Goal: Task Accomplishment & Management: Manage account settings

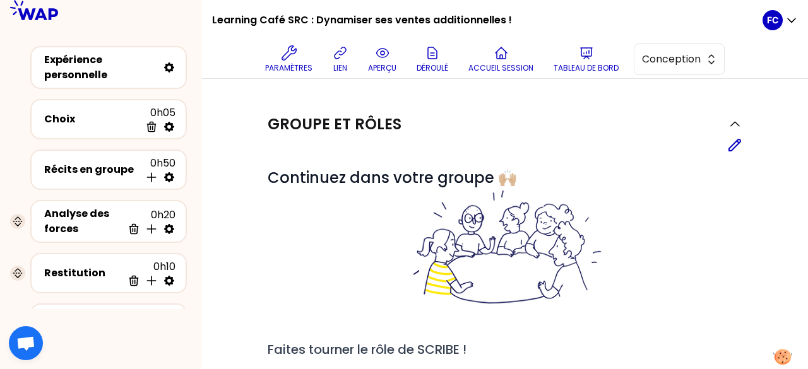
scroll to position [429, 0]
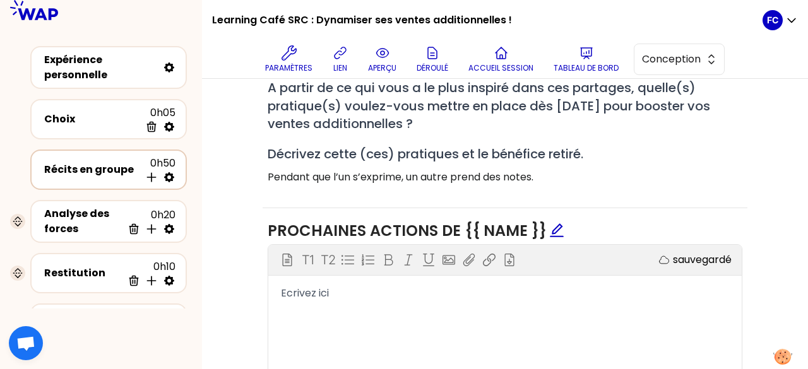
click at [106, 177] on div "Récits en groupe 0h50 Insérer une activité en dessous" at bounding box center [109, 170] width 134 height 28
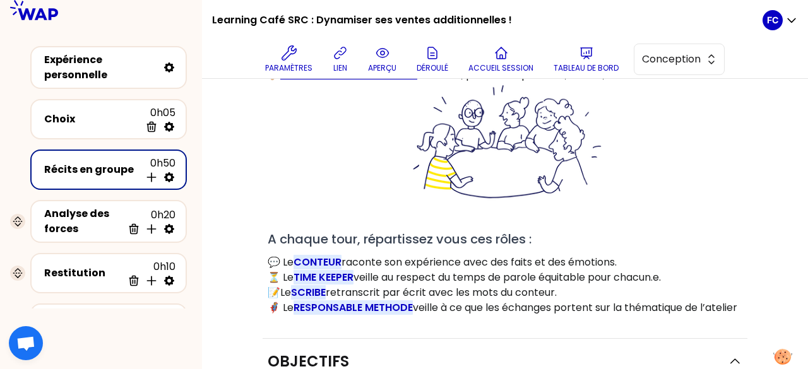
scroll to position [114, 0]
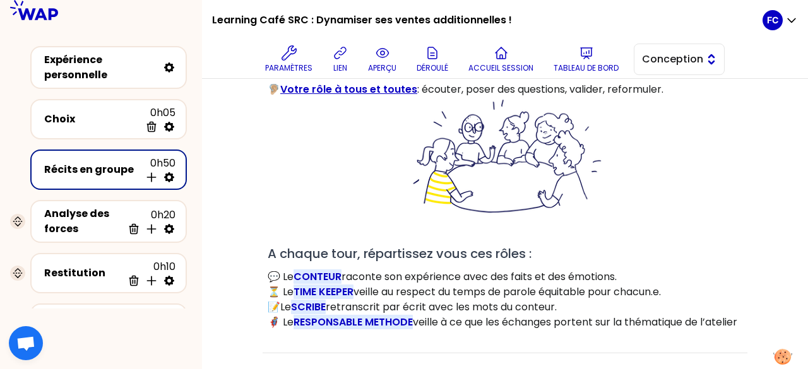
click at [676, 60] on span "Conception" at bounding box center [670, 59] width 57 height 15
click at [678, 110] on span "Facilitation" at bounding box center [686, 110] width 54 height 15
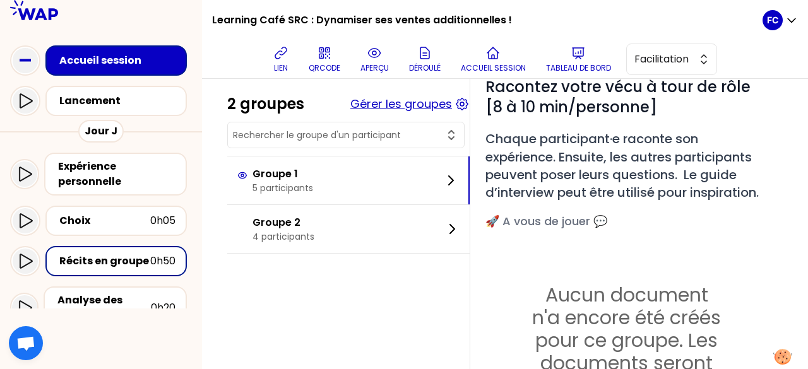
click at [452, 103] on button "Gérer les groupes" at bounding box center [401, 104] width 102 height 18
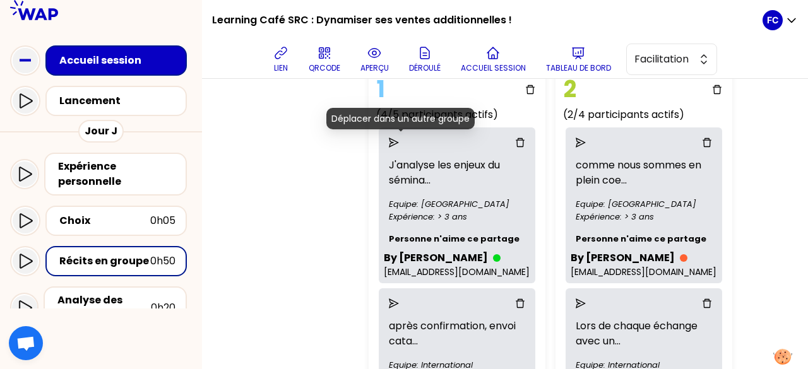
click at [399, 138] on icon "send" at bounding box center [394, 143] width 10 height 10
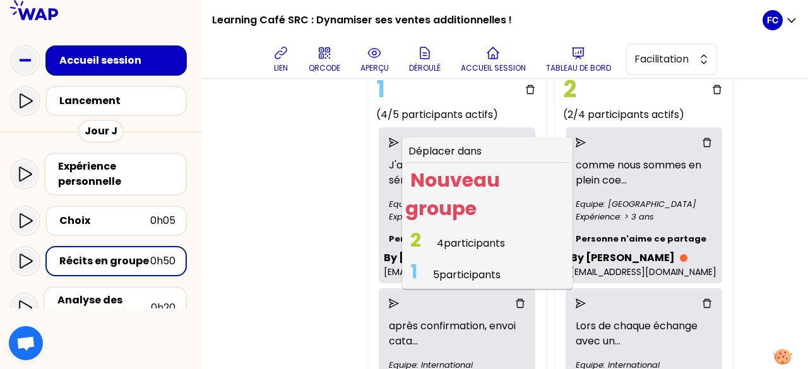
click at [477, 239] on span "4 participants" at bounding box center [471, 243] width 68 height 15
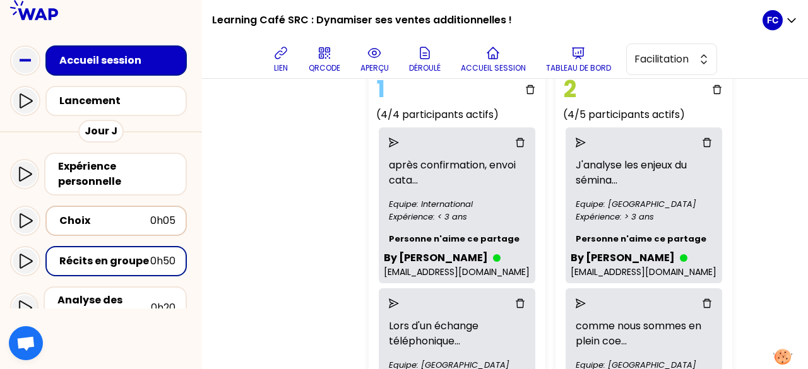
click at [105, 217] on div "Choix" at bounding box center [104, 220] width 91 height 15
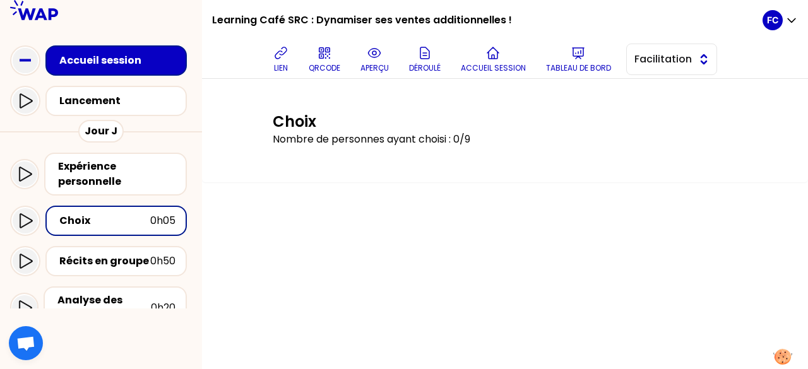
click at [674, 61] on span "Facilitation" at bounding box center [662, 59] width 57 height 15
click at [767, 153] on div "Choix Nombre de personnes ayant choisi : 0/9" at bounding box center [504, 130] width 555 height 56
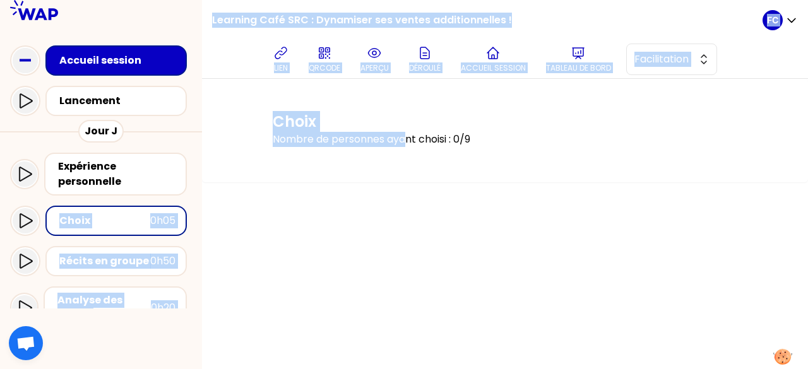
drag, startPoint x: 25, startPoint y: 225, endPoint x: 414, endPoint y: 230, distance: 388.8
click at [414, 230] on div "Learning Café SRC : Dynamiser ses ventes additionnelles ! lien QRCODE aperçu Dé…" at bounding box center [404, 184] width 808 height 369
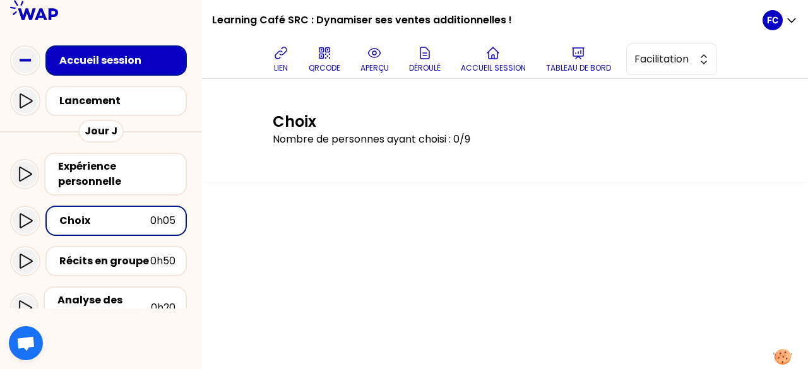
click at [480, 236] on div "Choix Nombre de personnes ayant choisi : 0/9" at bounding box center [505, 224] width 606 height 290
click at [23, 222] on icon at bounding box center [25, 220] width 15 height 15
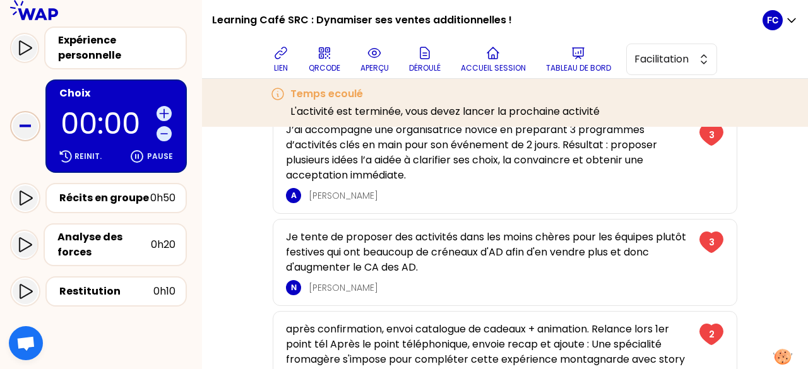
scroll to position [300, 0]
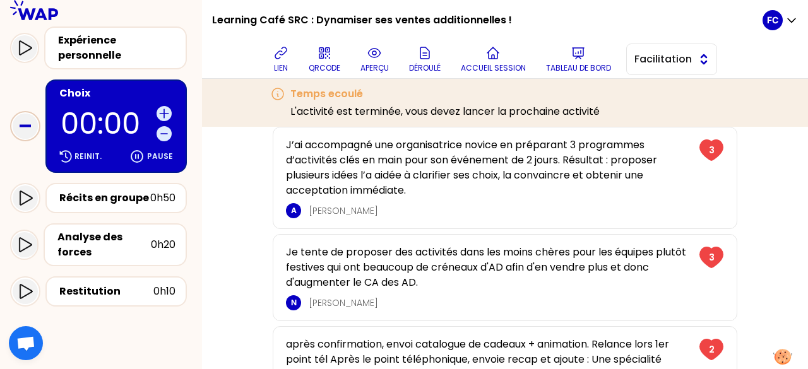
click at [691, 61] on span "Facilitation" at bounding box center [662, 59] width 57 height 15
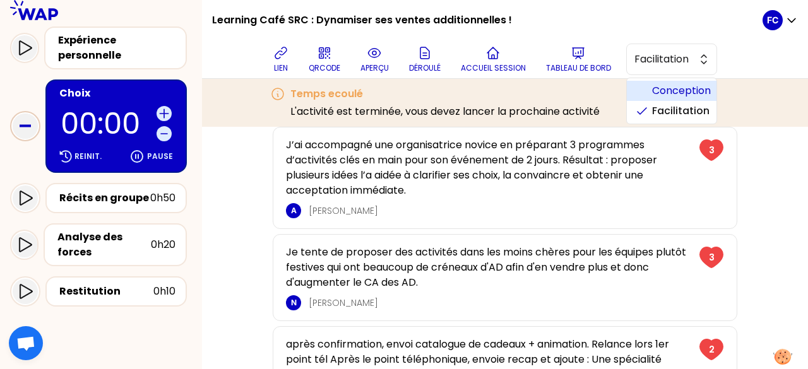
click at [673, 88] on span "Conception" at bounding box center [679, 90] width 54 height 15
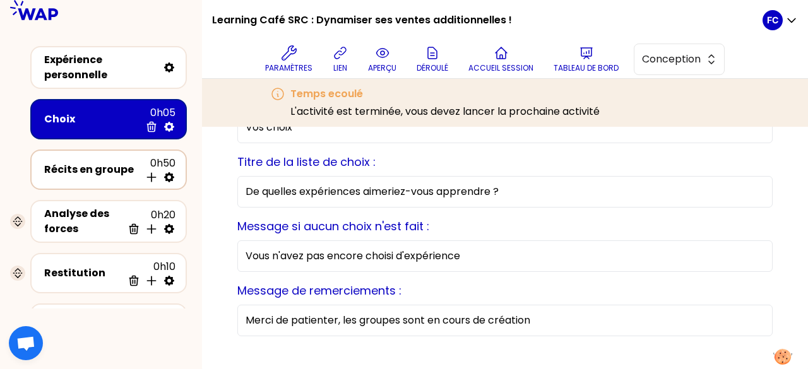
click at [167, 175] on icon at bounding box center [169, 177] width 10 height 10
select select "empty"
select select "2"
select select "false"
select select "Each"
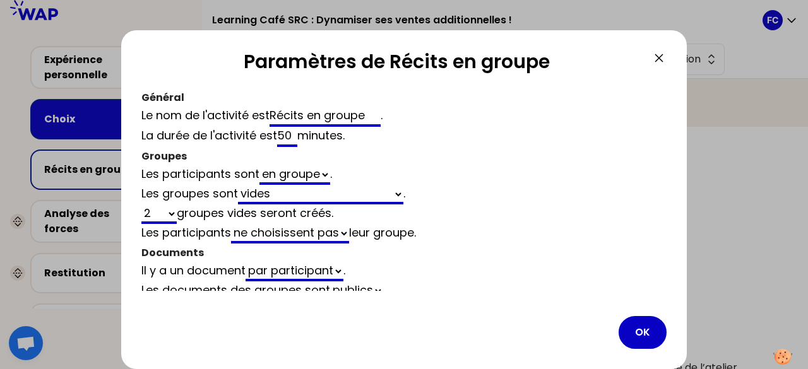
drag, startPoint x: 287, startPoint y: 133, endPoint x: 321, endPoint y: 150, distance: 38.1
click at [287, 133] on input "50" at bounding box center [287, 137] width 20 height 20
type input "0"
select select "empty"
select select "2"
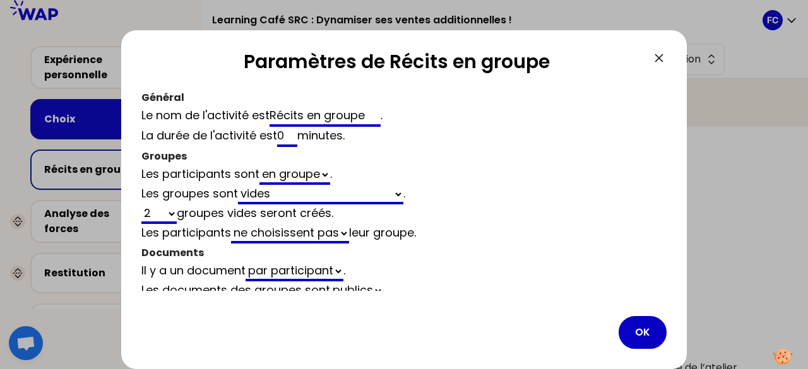
select select "false"
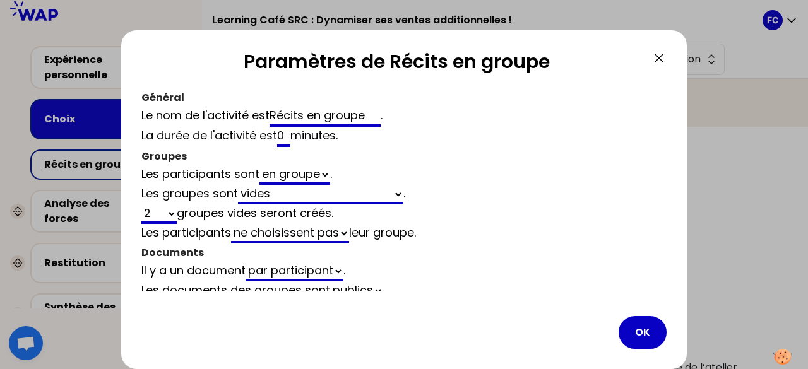
type input "40"
select select "empty"
select select "2"
select select "false"
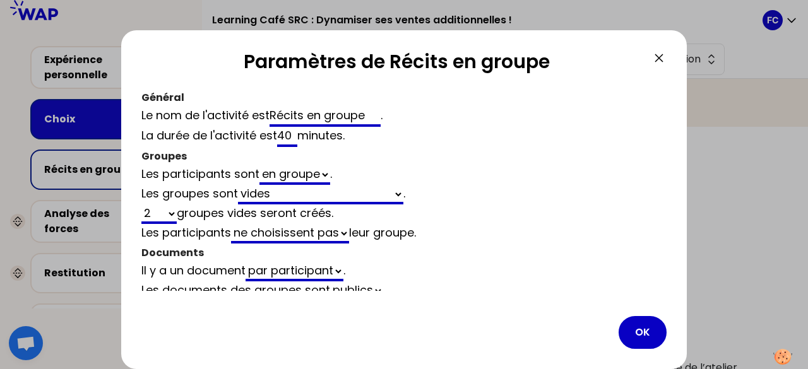
type input "40"
click at [625, 329] on button "OK" at bounding box center [642, 332] width 48 height 33
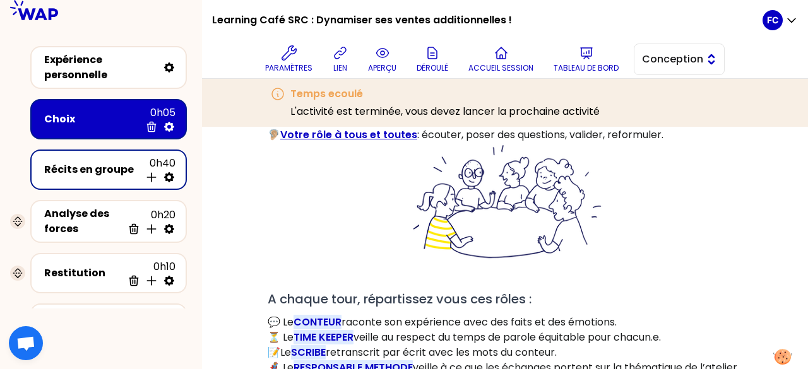
click at [680, 60] on span "Conception" at bounding box center [670, 59] width 57 height 15
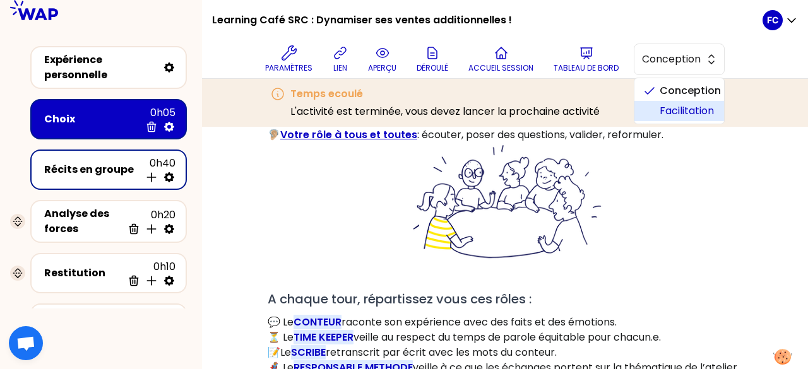
click at [682, 114] on span "Facilitation" at bounding box center [686, 110] width 54 height 15
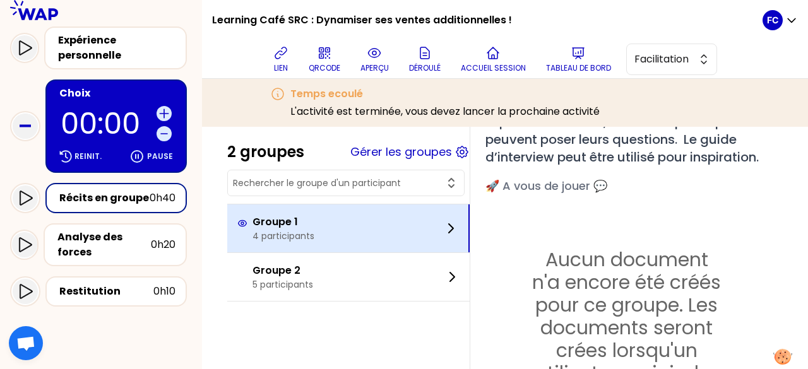
scroll to position [116, 0]
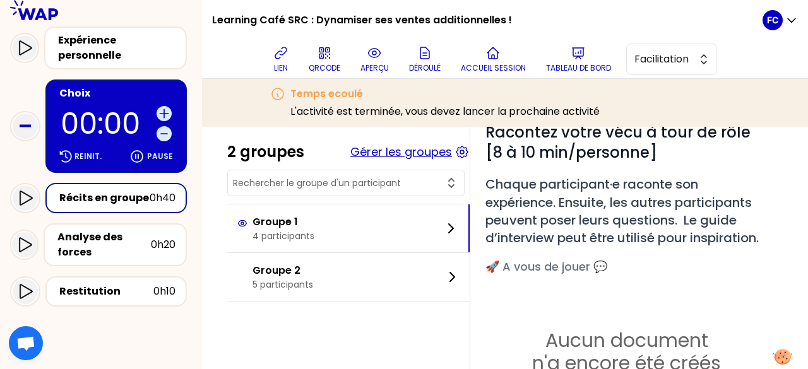
click at [434, 151] on button "Gérer les groupes" at bounding box center [401, 152] width 102 height 18
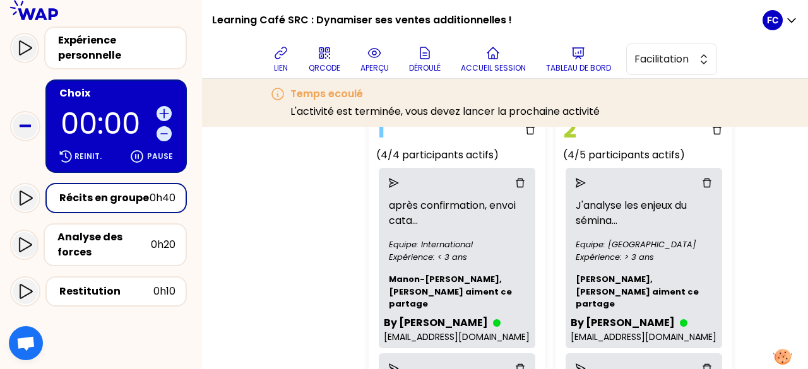
scroll to position [53, 0]
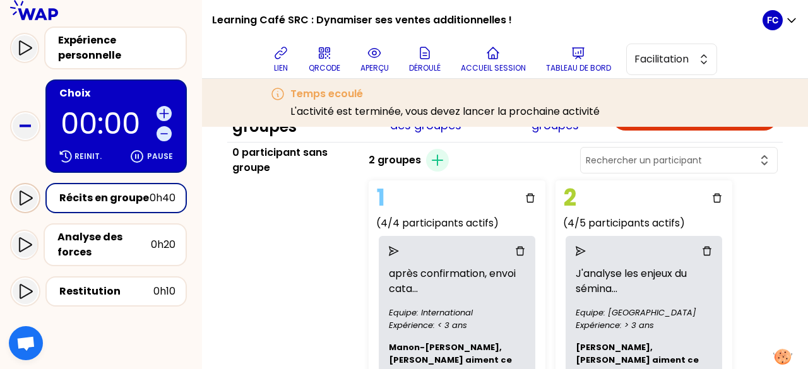
click at [23, 201] on icon at bounding box center [25, 198] width 15 height 15
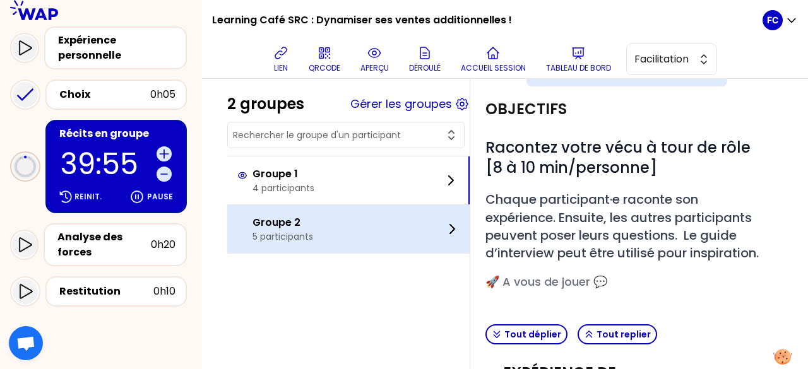
click at [353, 228] on div "Groupe 2 5 participants" at bounding box center [348, 229] width 242 height 48
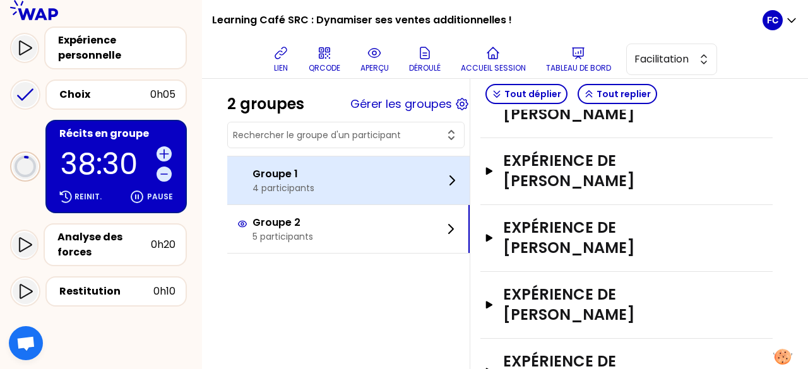
scroll to position [292, 0]
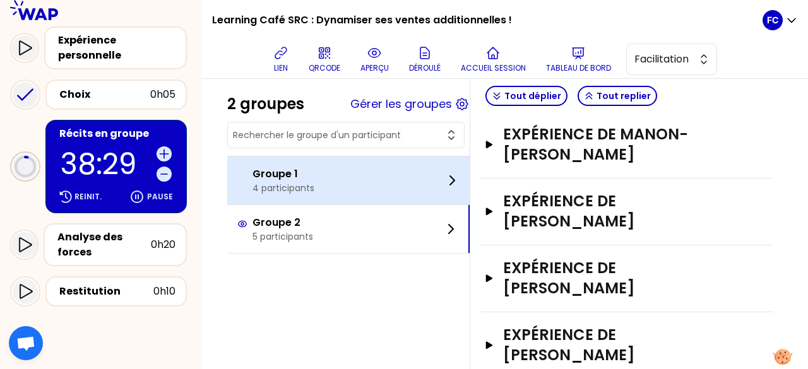
click at [430, 194] on div "Groupe 1 4 participants" at bounding box center [348, 181] width 242 height 48
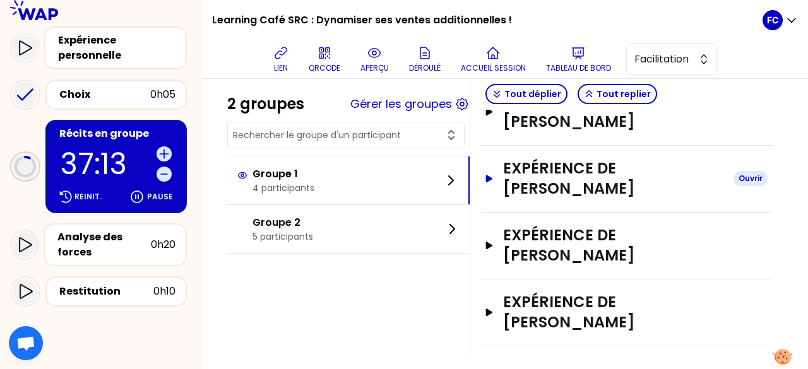
scroll to position [352, 0]
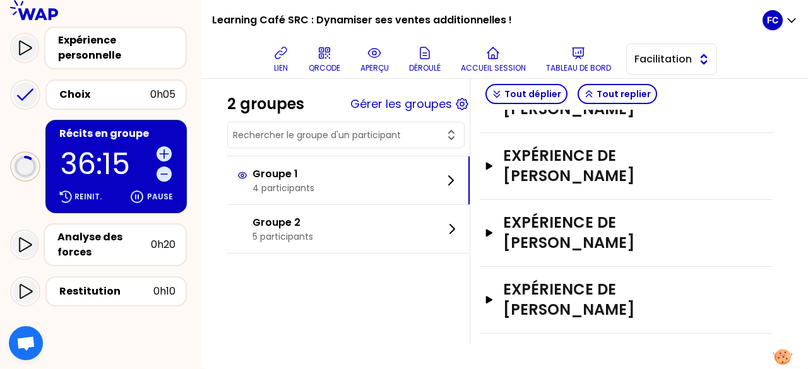
click at [661, 50] on button "Facilitation" at bounding box center [671, 60] width 91 height 32
click at [678, 90] on span "Conception" at bounding box center [679, 90] width 54 height 15
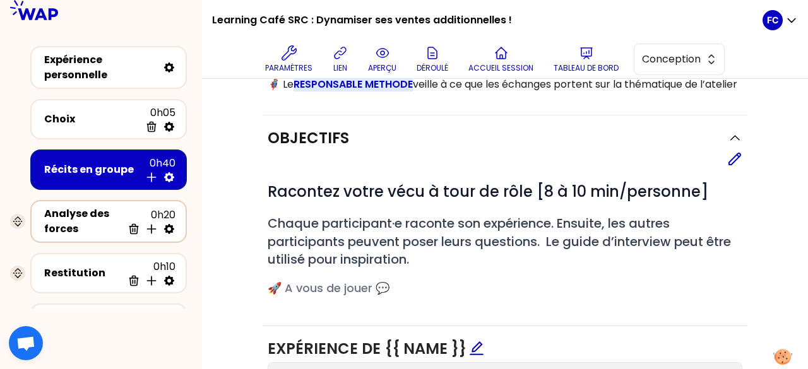
click at [95, 222] on div "Analyse des forces" at bounding box center [83, 221] width 78 height 30
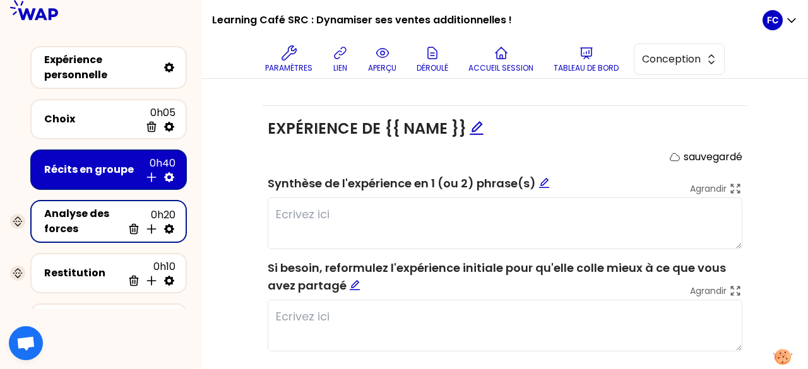
scroll to position [541, 0]
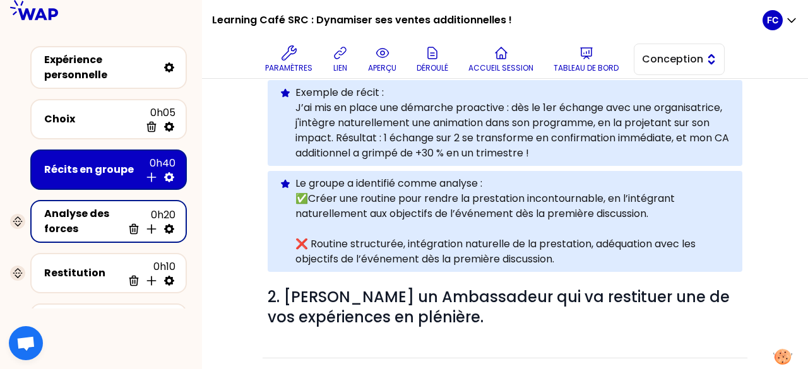
click at [675, 62] on span "Conception" at bounding box center [670, 59] width 57 height 15
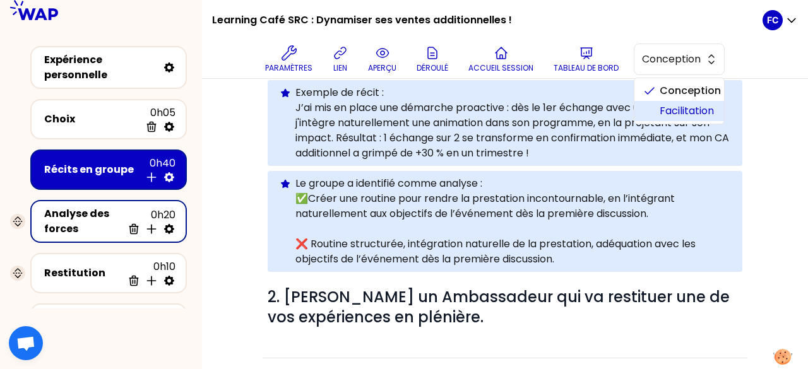
click at [686, 110] on span "Facilitation" at bounding box center [686, 110] width 54 height 15
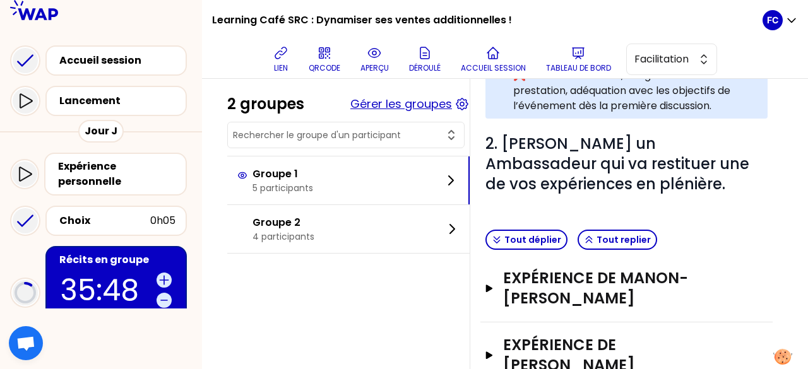
click at [431, 102] on button "Gérer les groupes" at bounding box center [401, 104] width 102 height 18
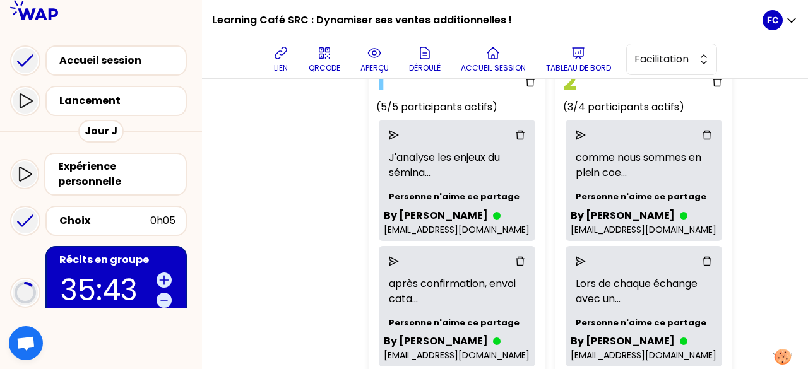
scroll to position [104, 0]
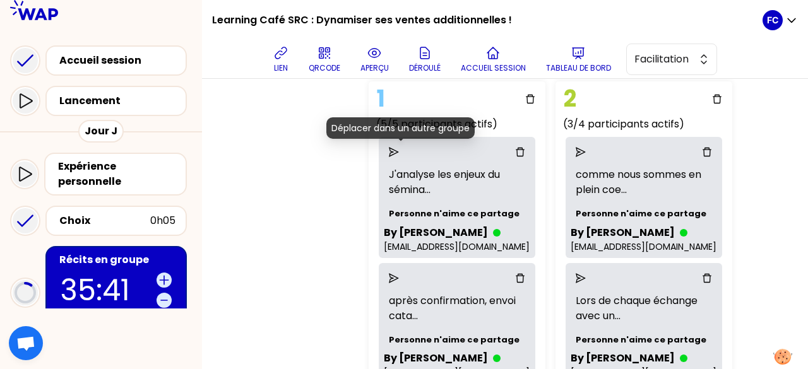
click at [399, 150] on icon "send" at bounding box center [394, 152] width 10 height 10
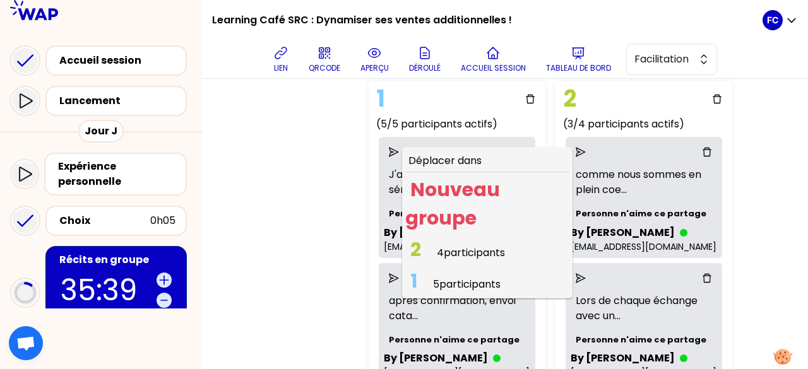
click at [452, 247] on span "4 participants" at bounding box center [471, 252] width 68 height 15
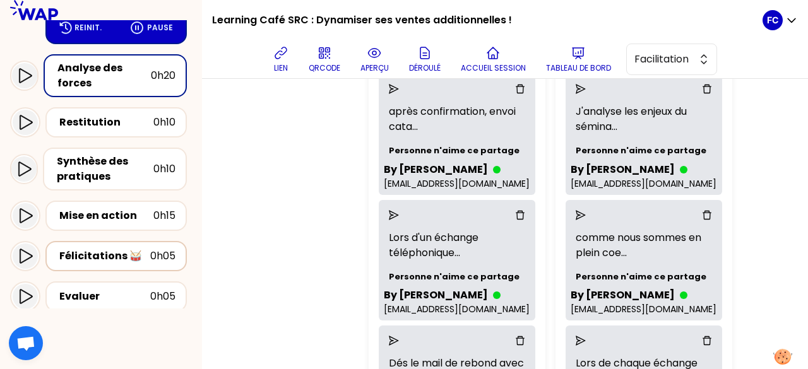
scroll to position [316, 0]
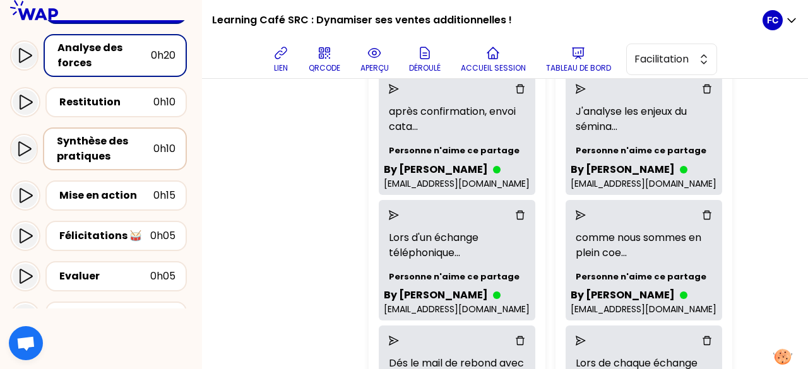
click at [101, 150] on div "Synthèse des pratiques" at bounding box center [105, 149] width 97 height 30
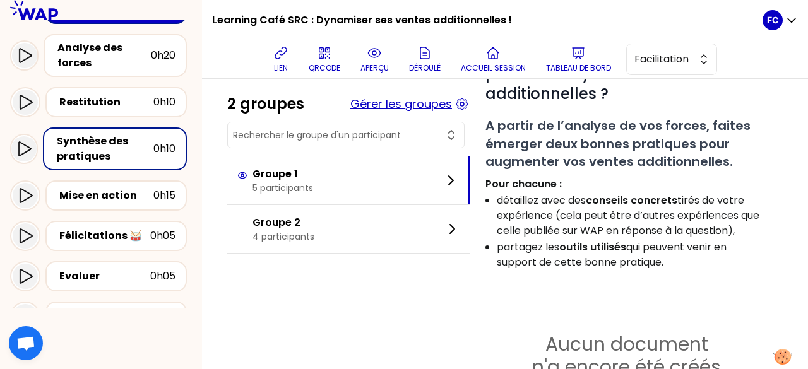
click at [433, 98] on button "Gérer les groupes" at bounding box center [401, 104] width 102 height 18
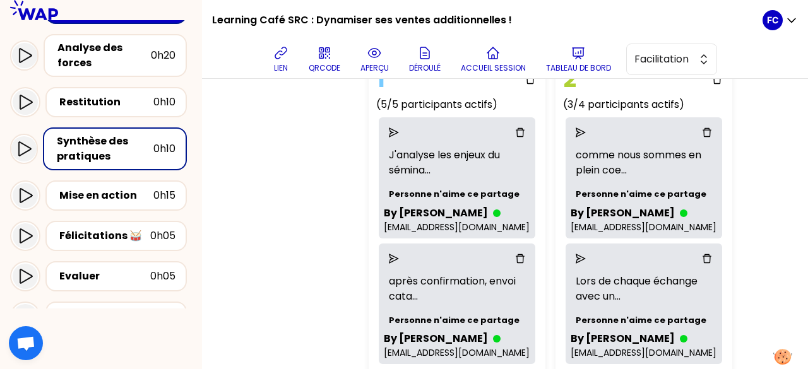
scroll to position [104, 0]
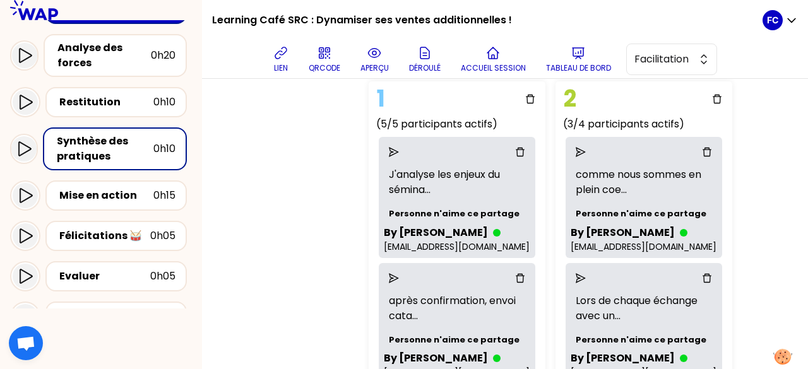
click at [396, 150] on icon "send" at bounding box center [394, 152] width 10 height 10
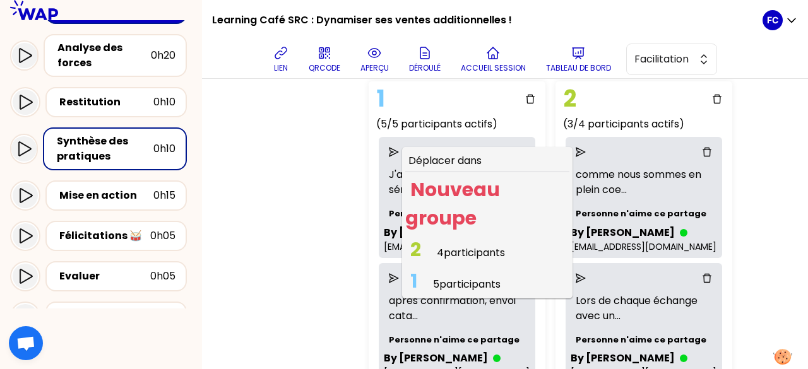
click at [448, 249] on span "4 participants" at bounding box center [471, 252] width 68 height 15
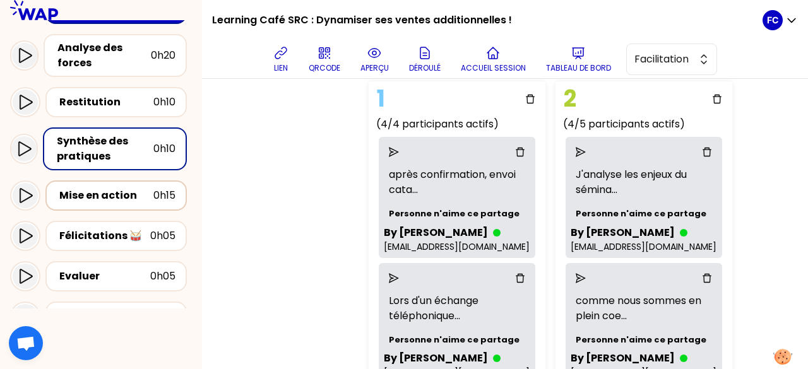
click at [107, 199] on div "Mise en action" at bounding box center [106, 195] width 94 height 15
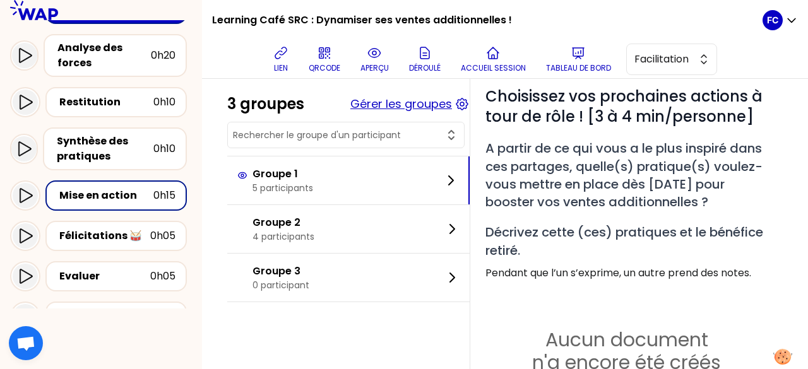
click at [398, 105] on button "Gérer les groupes" at bounding box center [401, 104] width 102 height 18
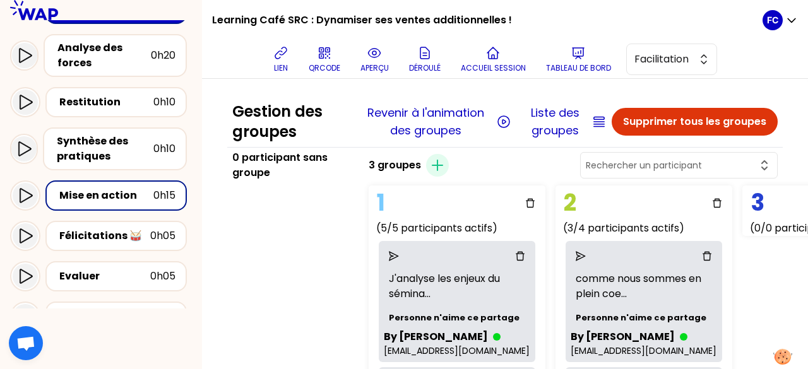
click at [90, 194] on div "Mise en action" at bounding box center [106, 195] width 94 height 15
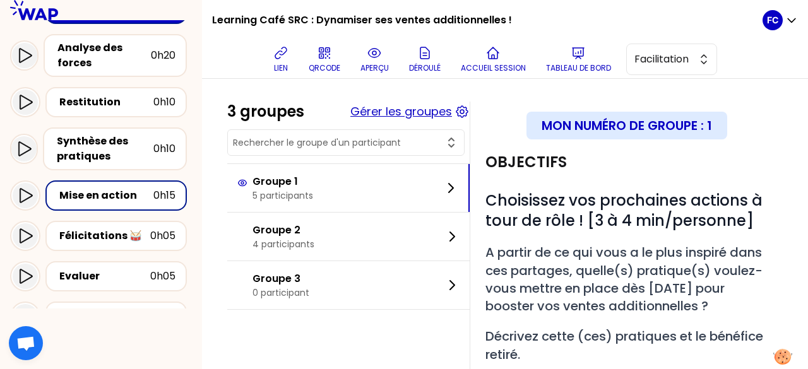
click at [417, 112] on button "Gérer les groupes" at bounding box center [401, 112] width 102 height 18
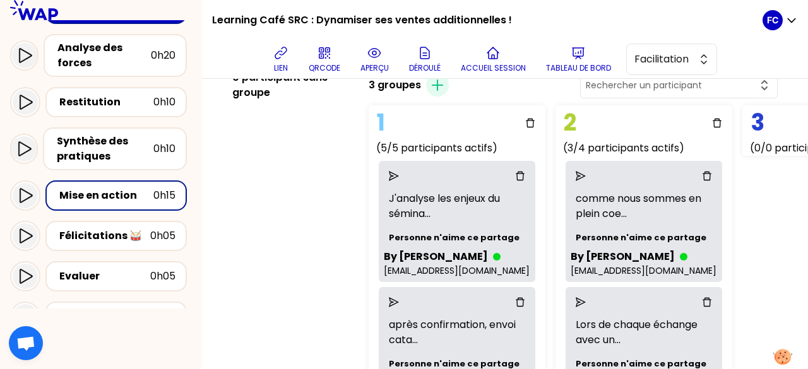
scroll to position [63, 0]
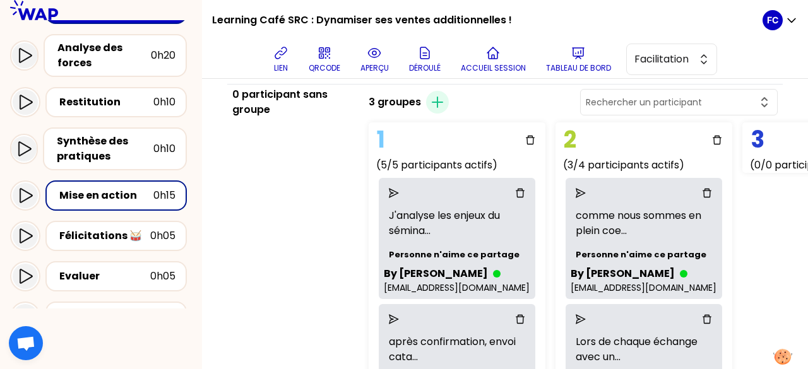
click at [399, 192] on icon "send" at bounding box center [394, 193] width 10 height 10
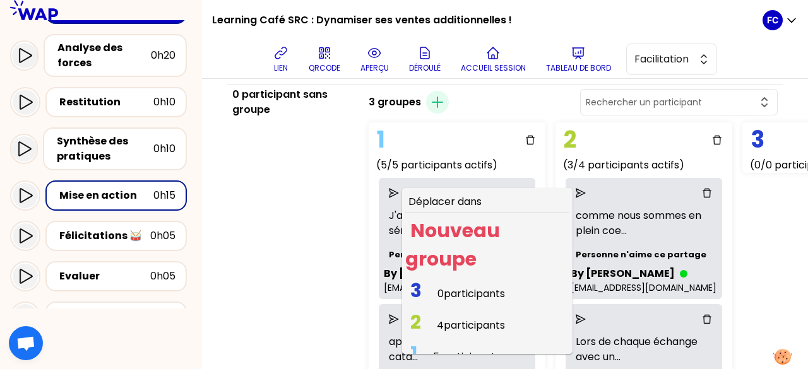
scroll to position [16, 0]
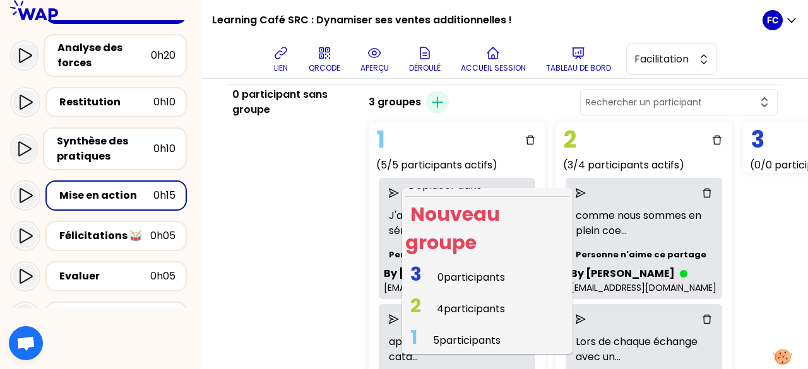
click at [455, 306] on span "4 participants" at bounding box center [471, 309] width 68 height 15
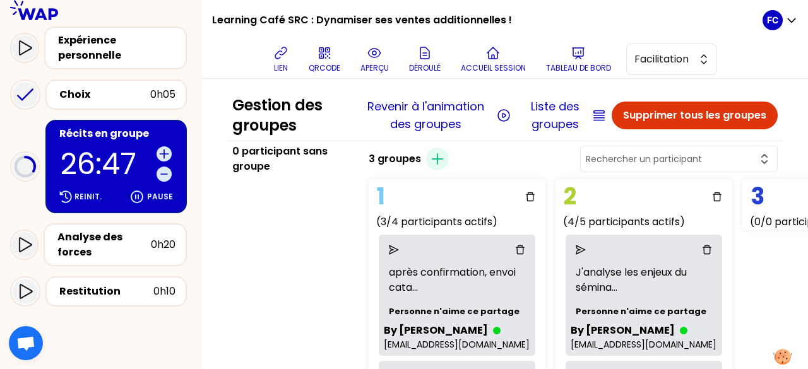
scroll to position [0, 0]
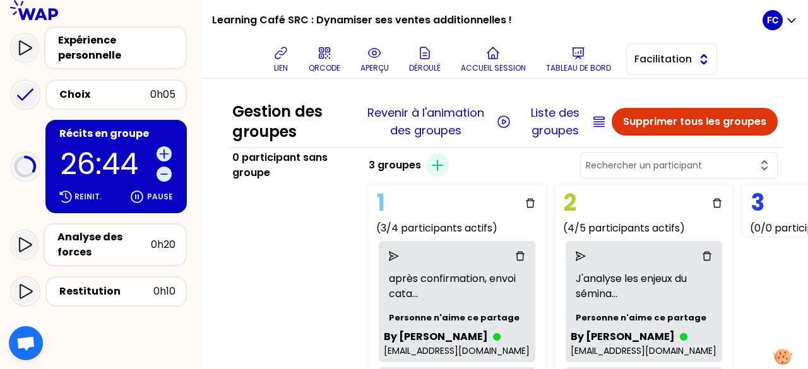
click at [683, 56] on span "Facilitation" at bounding box center [662, 59] width 57 height 15
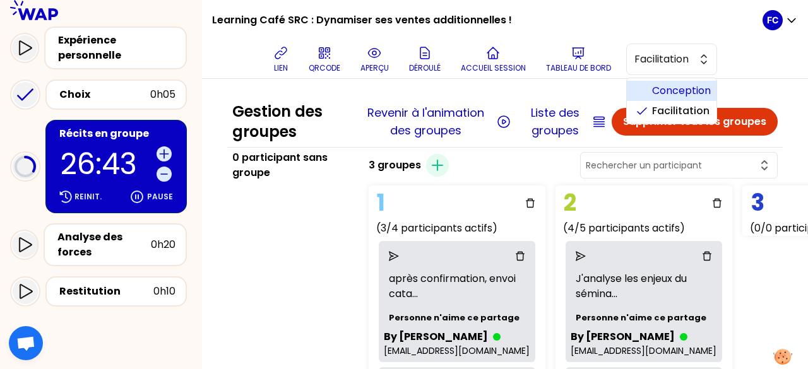
click at [671, 88] on span "Conception" at bounding box center [679, 90] width 54 height 15
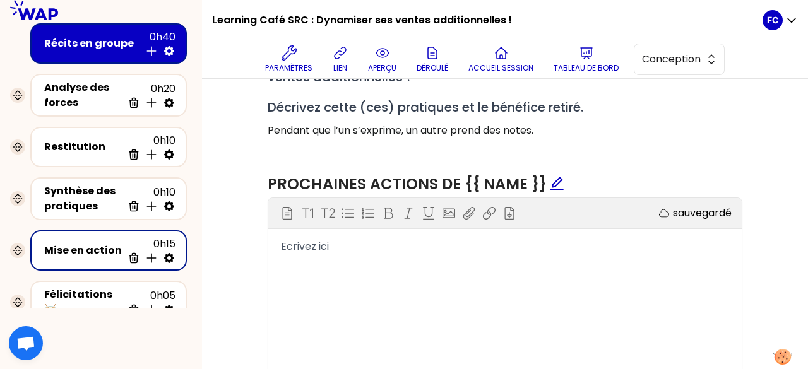
scroll to position [350, 0]
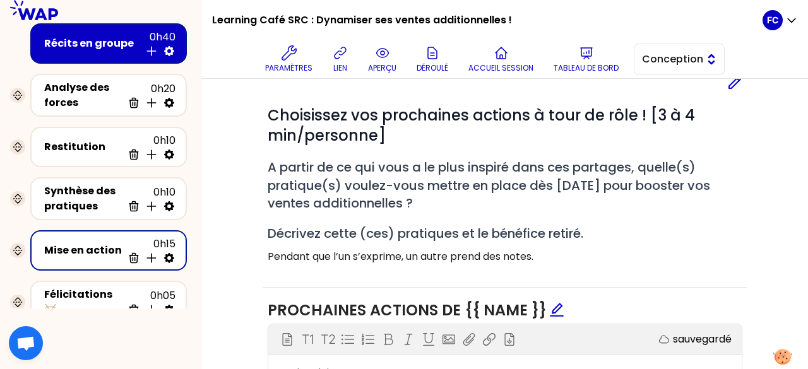
click at [683, 54] on span "Conception" at bounding box center [670, 59] width 57 height 15
click at [688, 112] on span "Facilitation" at bounding box center [686, 110] width 54 height 15
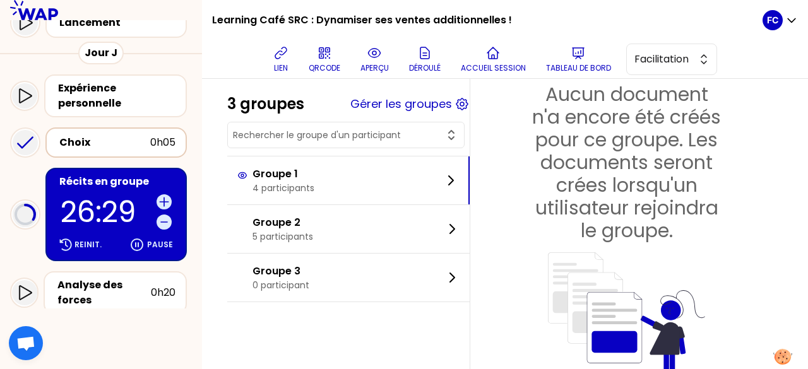
scroll to position [126, 0]
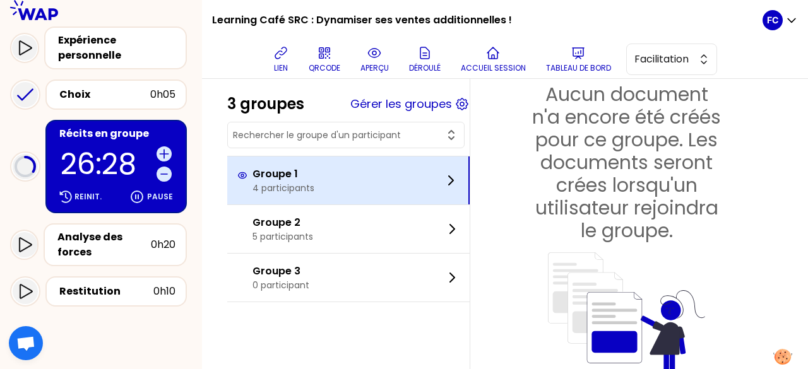
click at [341, 190] on div "Groupe 1 4 participants" at bounding box center [348, 181] width 242 height 48
click at [453, 182] on icon at bounding box center [451, 180] width 4 height 9
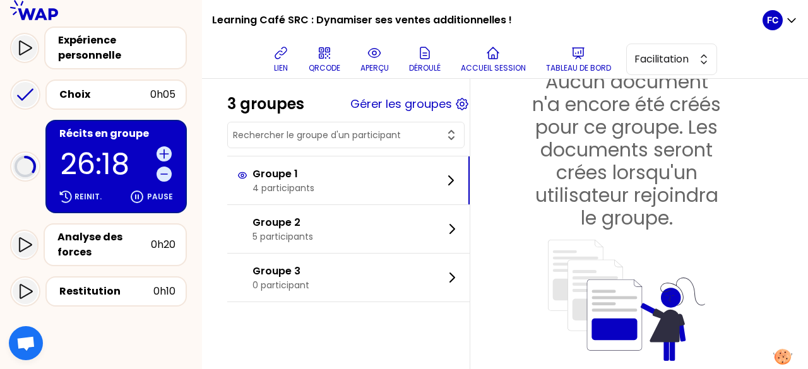
scroll to position [382, 0]
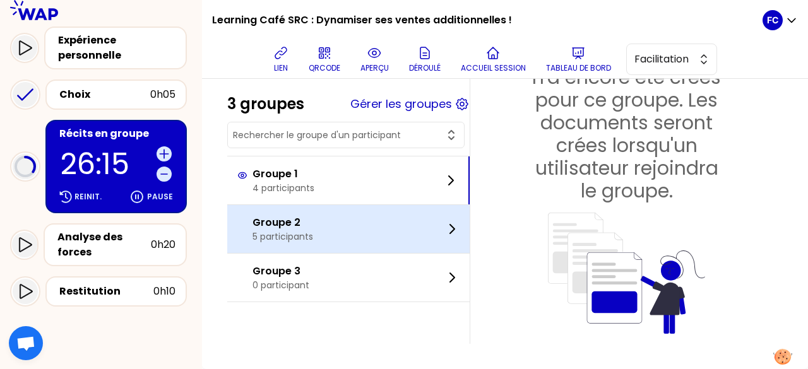
click at [409, 222] on div "Groupe 2 5 participants" at bounding box center [348, 229] width 242 height 48
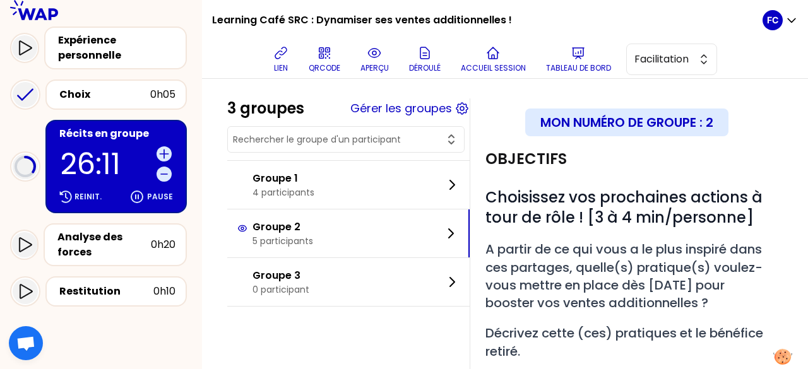
scroll to position [0, 0]
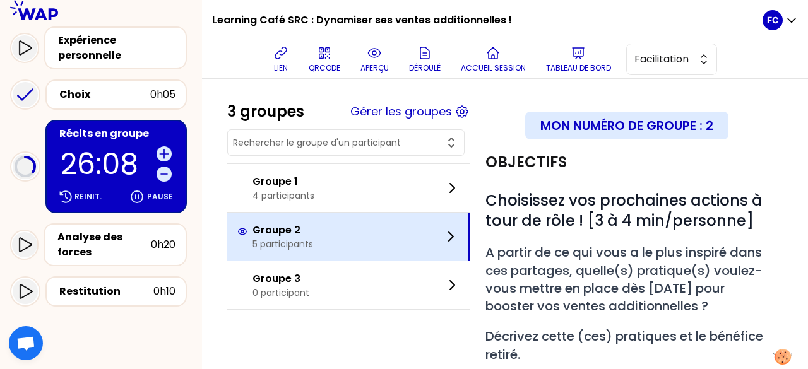
click at [453, 238] on icon at bounding box center [451, 236] width 4 height 9
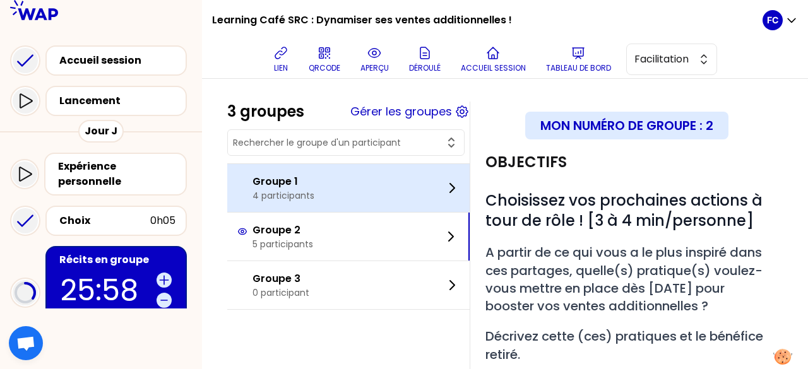
click at [349, 196] on div "Groupe 1 4 participants" at bounding box center [348, 188] width 242 height 48
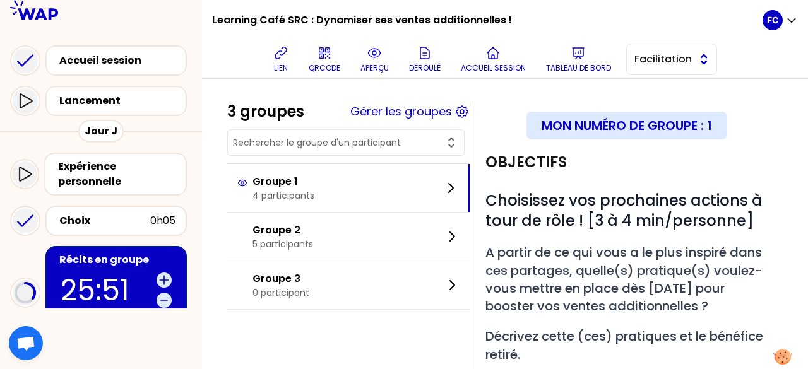
click at [672, 54] on span "Facilitation" at bounding box center [662, 59] width 57 height 15
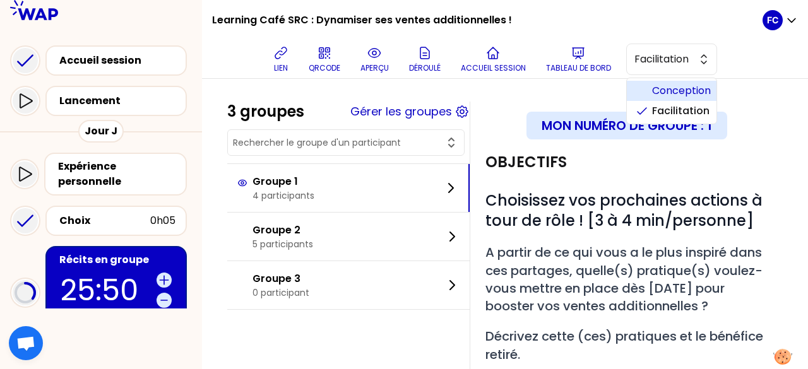
click at [666, 86] on span "Conception" at bounding box center [679, 90] width 54 height 15
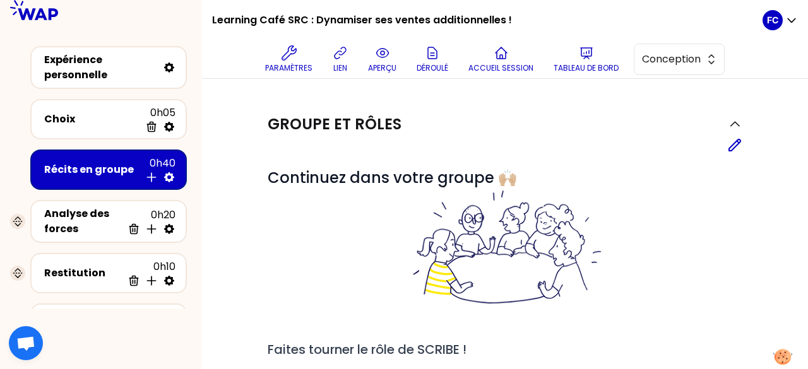
click at [74, 175] on div "Récits en groupe" at bounding box center [92, 169] width 96 height 15
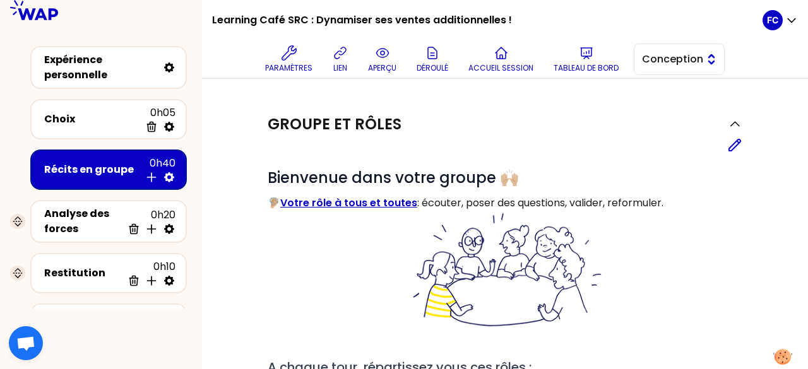
click at [677, 65] on span "Conception" at bounding box center [670, 59] width 57 height 15
click at [677, 109] on span "Facilitation" at bounding box center [686, 110] width 54 height 15
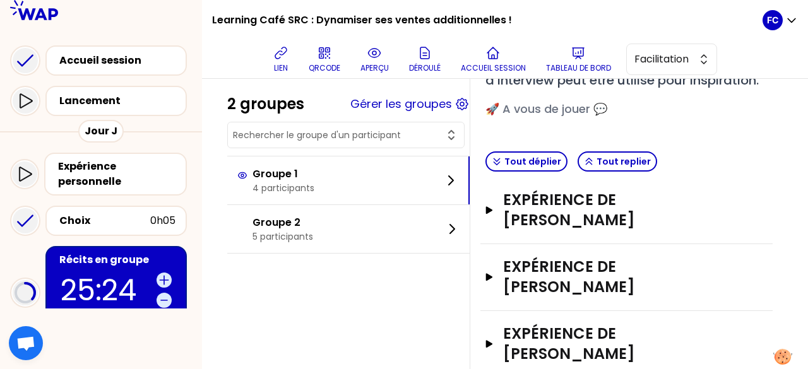
scroll to position [252, 0]
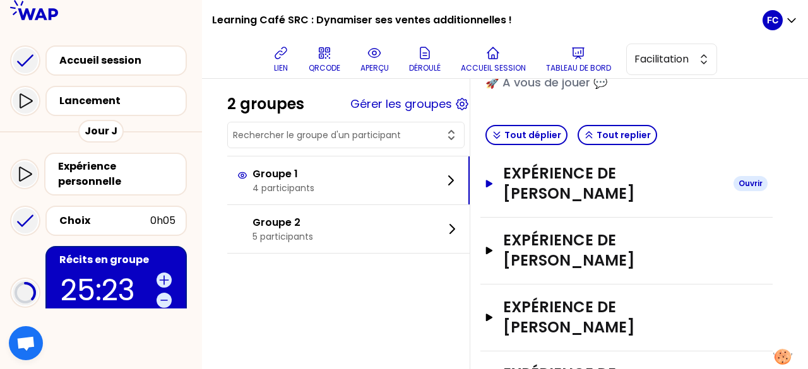
click at [554, 199] on h3 "Expérience de [PERSON_NAME]" at bounding box center [613, 183] width 220 height 40
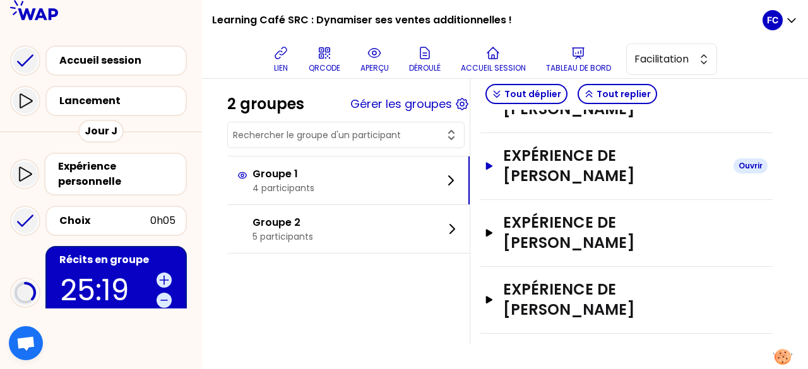
scroll to position [1451, 0]
click at [574, 310] on h3 "Expérience de [PERSON_NAME]" at bounding box center [613, 300] width 220 height 40
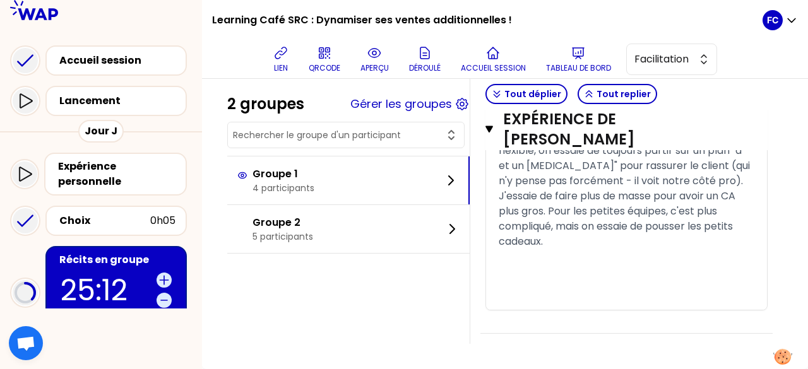
scroll to position [2714, 0]
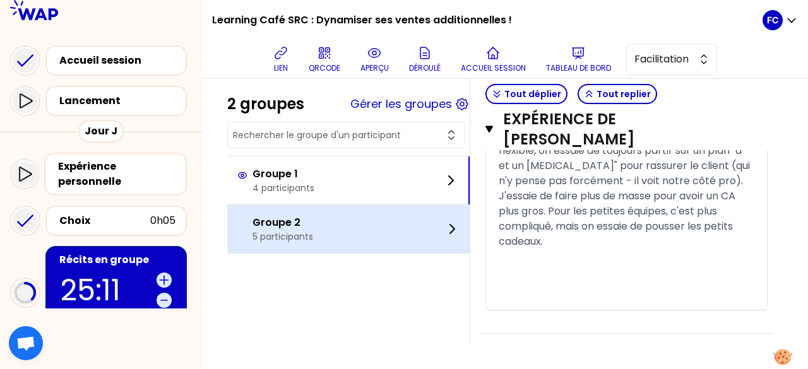
click at [339, 234] on div "Groupe 2 5 participants" at bounding box center [348, 229] width 242 height 48
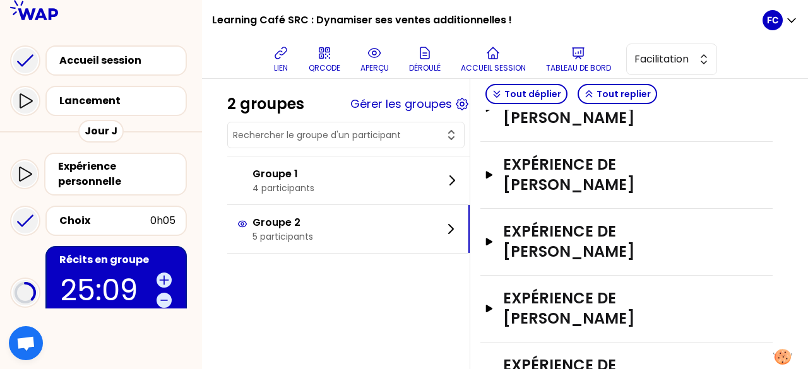
scroll to position [292, 0]
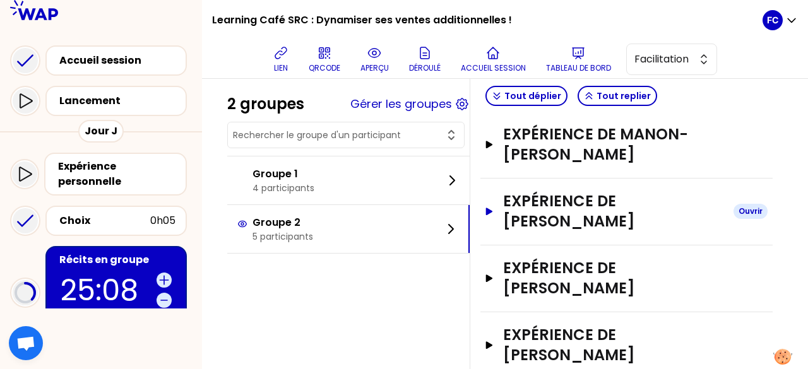
click at [578, 229] on h3 "Expérience de [PERSON_NAME]" at bounding box center [613, 211] width 220 height 40
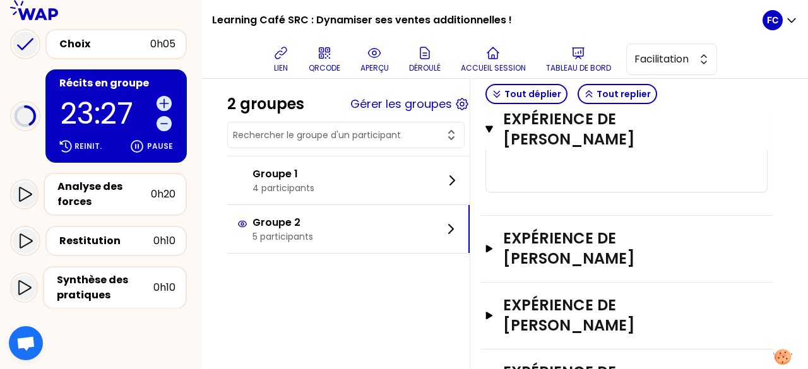
scroll to position [189, 0]
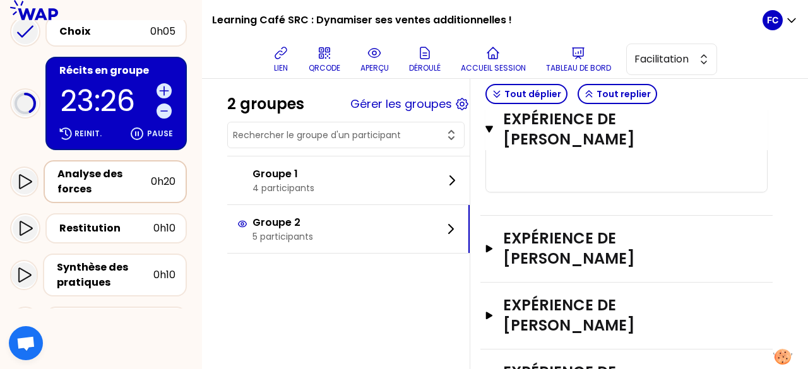
click at [76, 180] on div "Analyse des forces" at bounding box center [103, 182] width 93 height 30
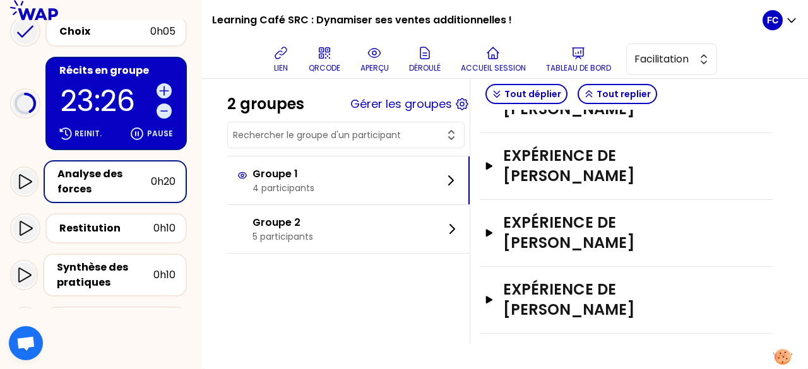
scroll to position [795, 0]
click at [665, 52] on span "Facilitation" at bounding box center [662, 59] width 57 height 15
click at [673, 90] on span "Conception" at bounding box center [679, 90] width 54 height 15
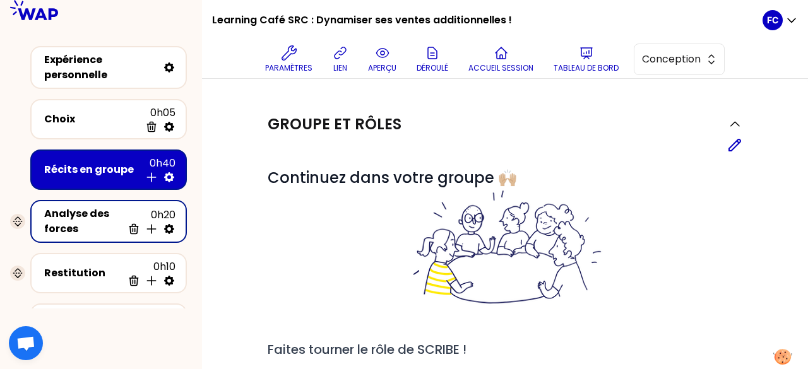
scroll to position [63, 0]
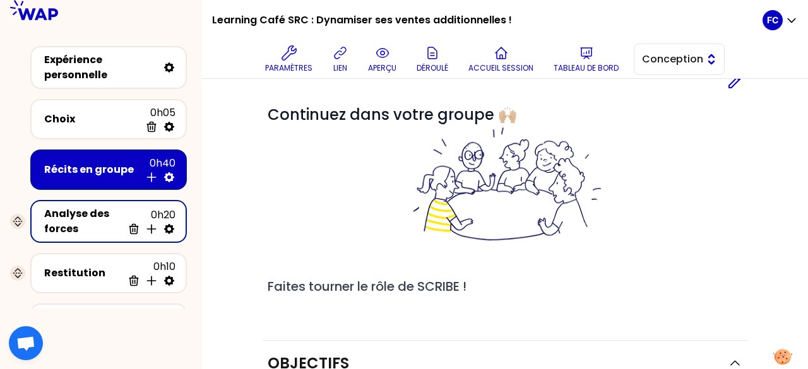
click at [671, 62] on span "Conception" at bounding box center [670, 59] width 57 height 15
click at [673, 106] on span "Facilitation" at bounding box center [686, 110] width 54 height 15
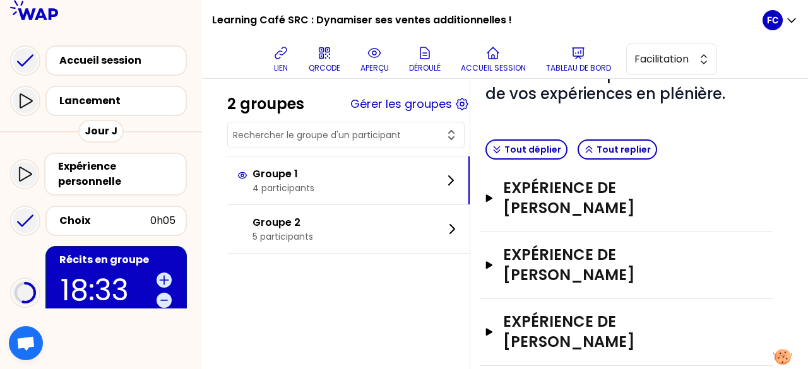
scroll to position [694, 0]
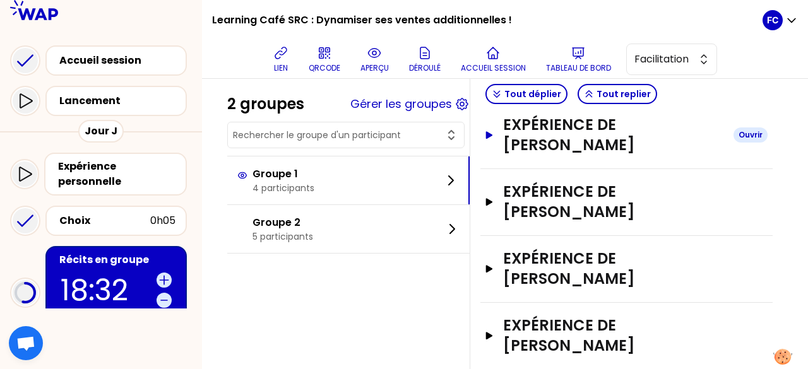
click at [616, 155] on h3 "Expérience de [PERSON_NAME]" at bounding box center [613, 135] width 220 height 40
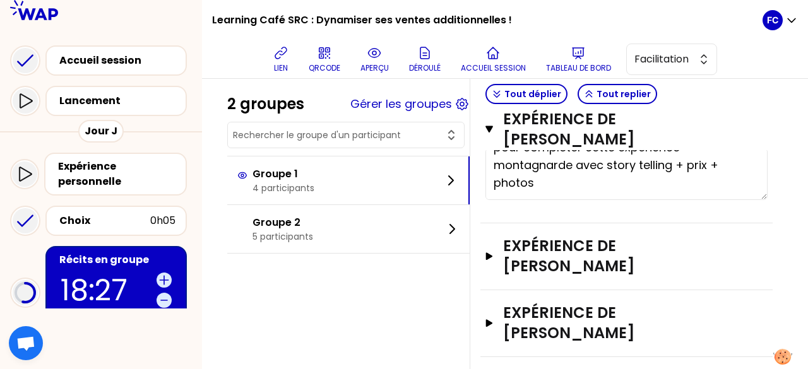
scroll to position [925, 0]
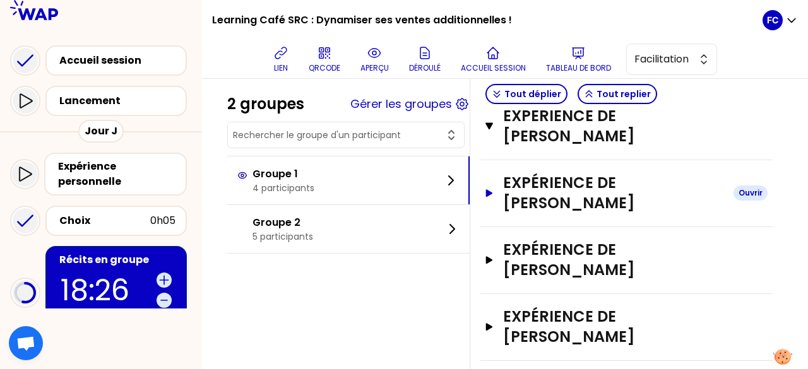
click at [641, 213] on h3 "Expérience de [PERSON_NAME]" at bounding box center [613, 193] width 220 height 40
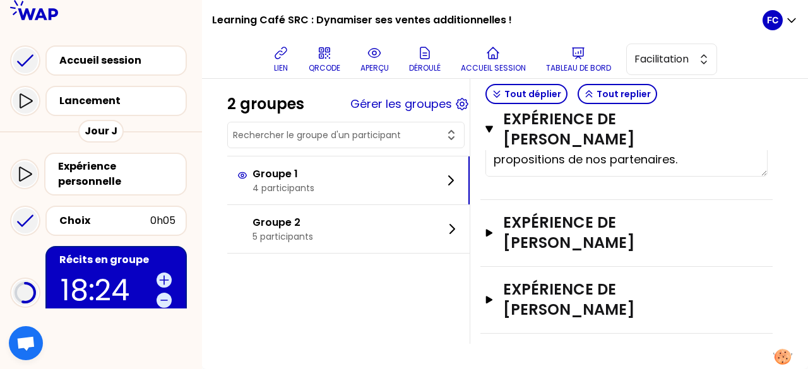
scroll to position [1304, 0]
click at [598, 237] on h3 "Expérience de [PERSON_NAME]" at bounding box center [613, 233] width 220 height 40
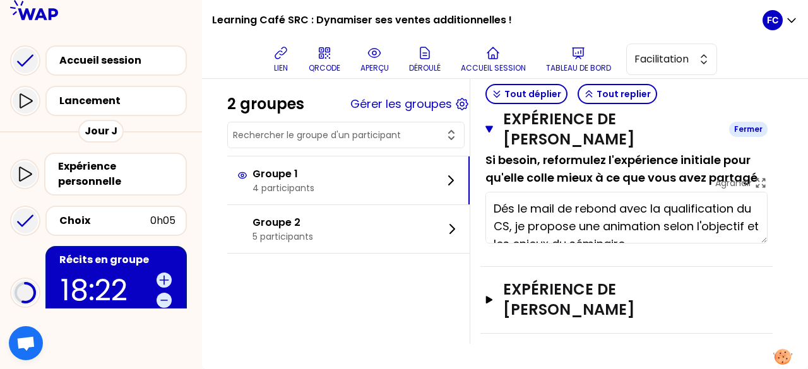
scroll to position [35, 0]
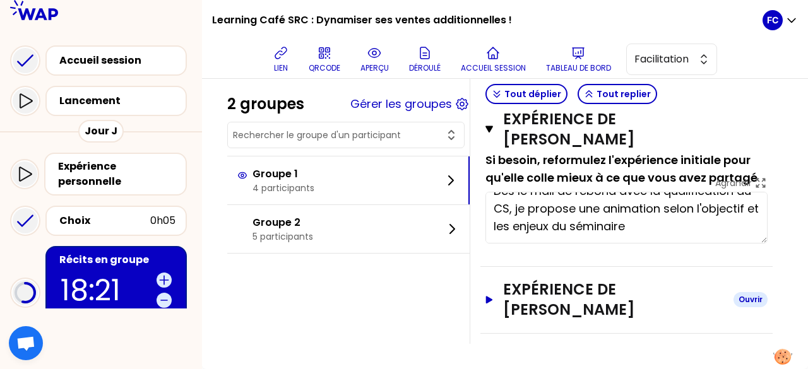
click at [576, 299] on h3 "Expérience de [PERSON_NAME]" at bounding box center [613, 300] width 220 height 40
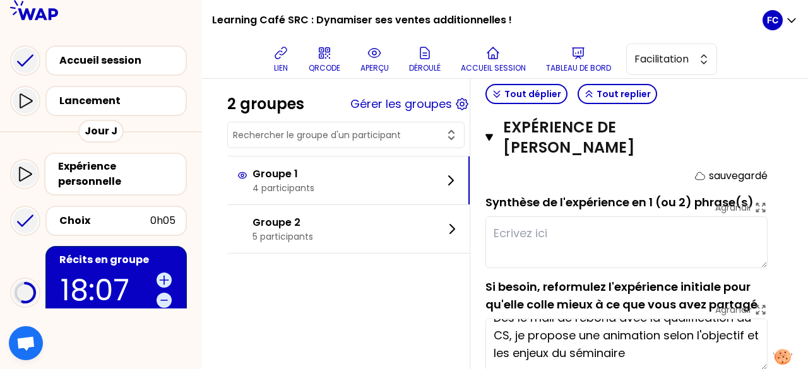
scroll to position [1253, 0]
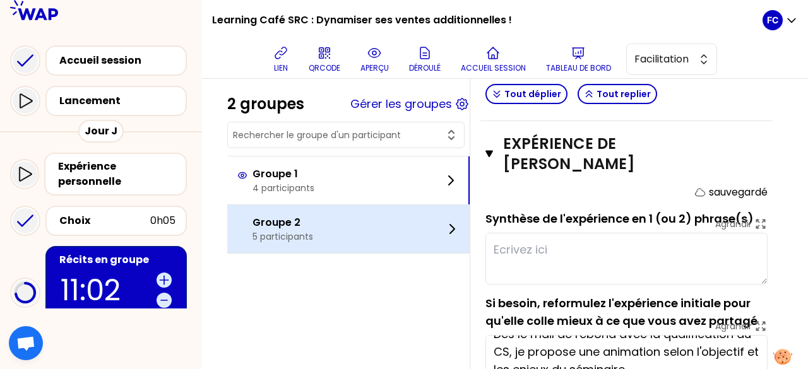
click at [347, 224] on div "Groupe 2 5 participants" at bounding box center [348, 229] width 242 height 48
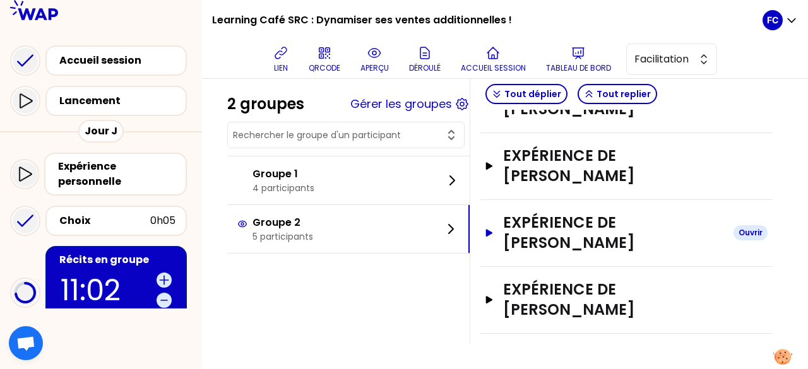
scroll to position [861, 0]
click at [608, 167] on h3 "Expérience de [PERSON_NAME]" at bounding box center [613, 166] width 220 height 40
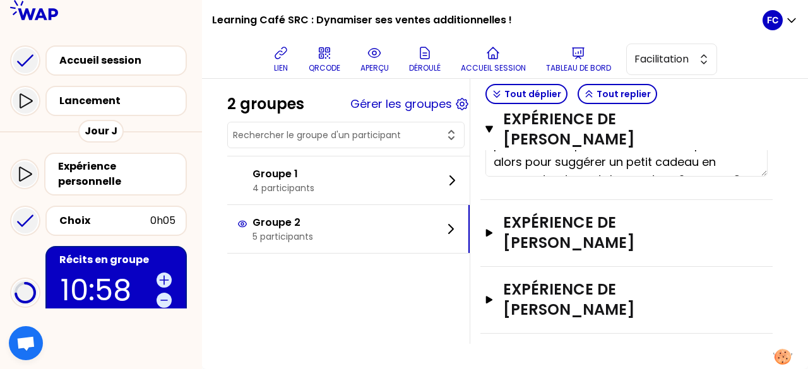
scroll to position [106, 0]
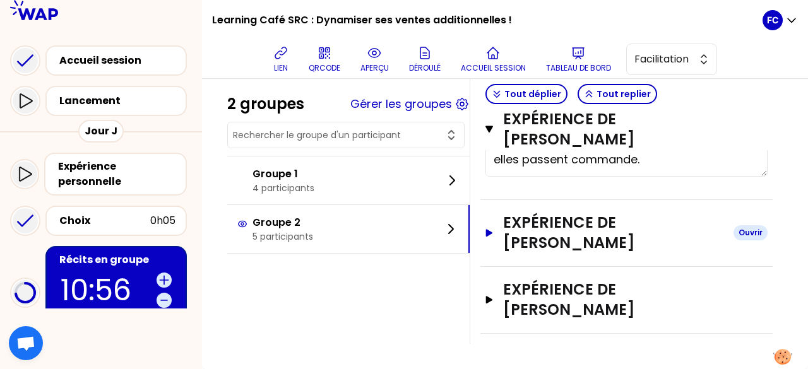
click at [577, 225] on h3 "Expérience de [PERSON_NAME]" at bounding box center [613, 233] width 220 height 40
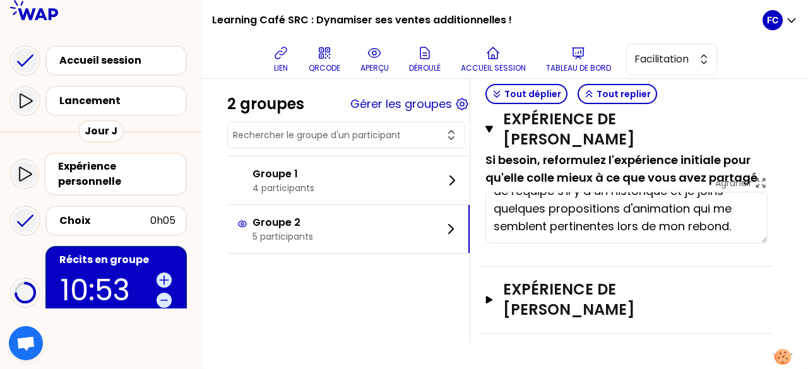
scroll to position [71, 0]
click at [593, 299] on h3 "Expérience de [PERSON_NAME]" at bounding box center [613, 300] width 220 height 40
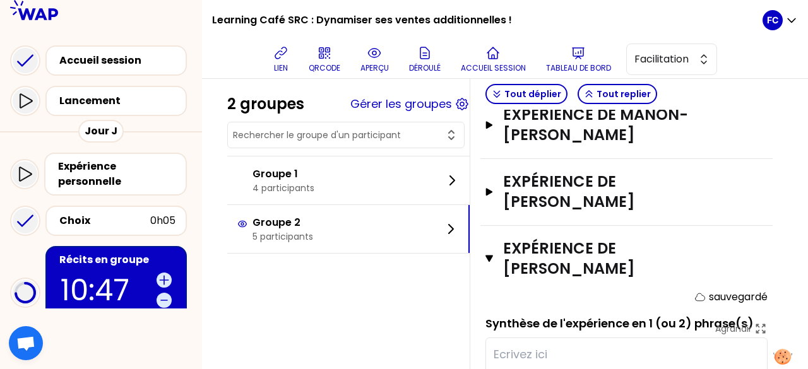
scroll to position [685, 0]
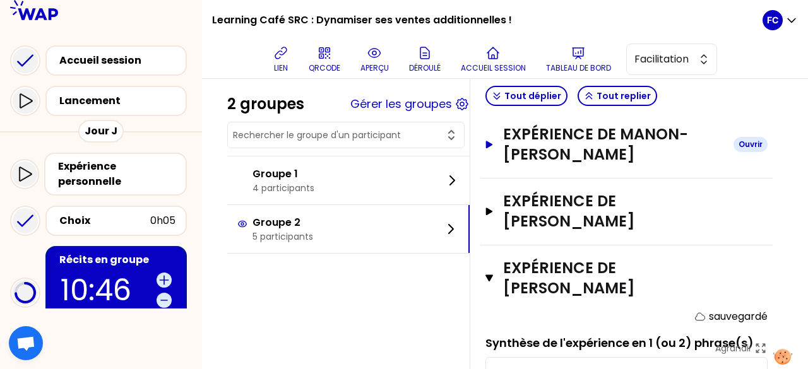
click at [612, 165] on h3 "Expérience de Manon-[PERSON_NAME]" at bounding box center [613, 144] width 220 height 40
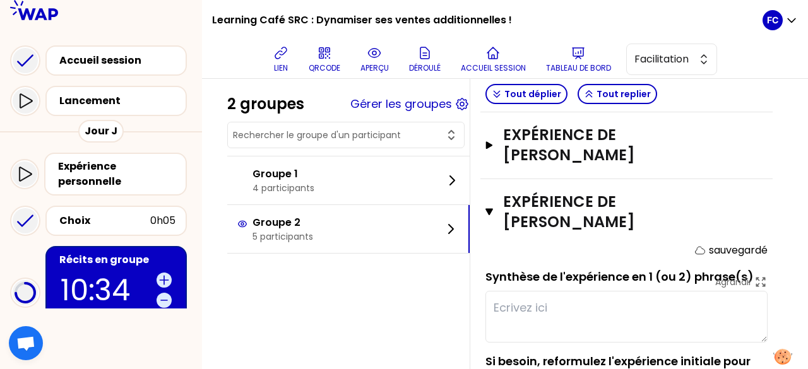
scroll to position [1000, 0]
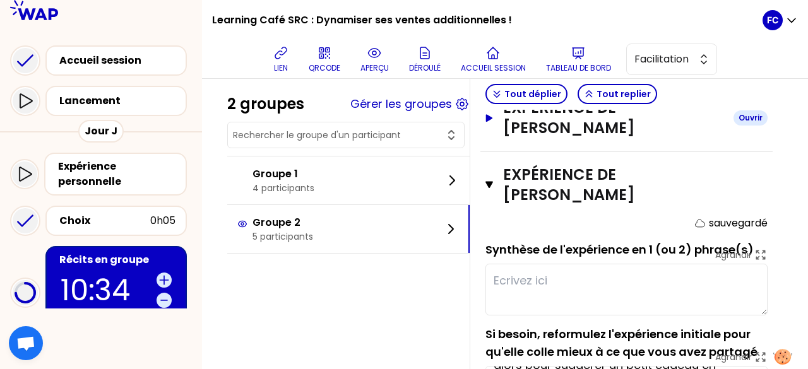
click at [621, 138] on h3 "Expérience de [PERSON_NAME]" at bounding box center [613, 118] width 220 height 40
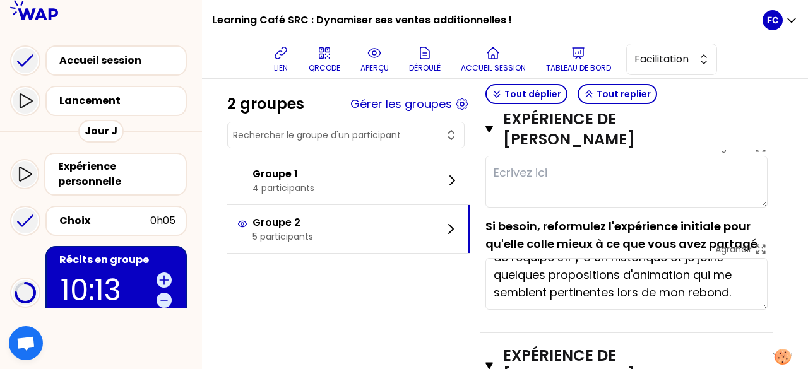
scroll to position [1631, 0]
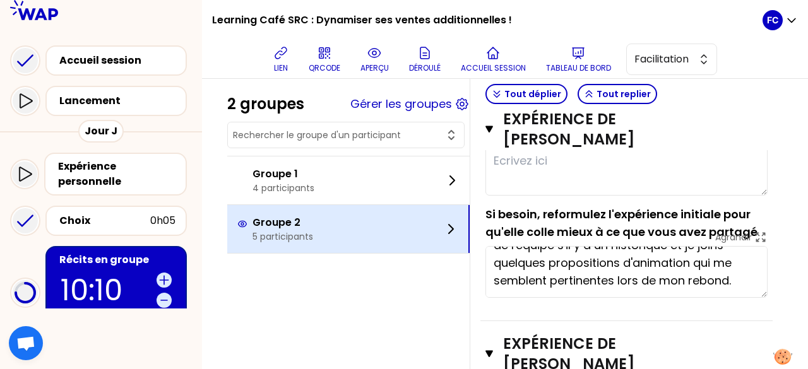
click at [331, 226] on div "Groupe 2 5 participants" at bounding box center [348, 229] width 242 height 48
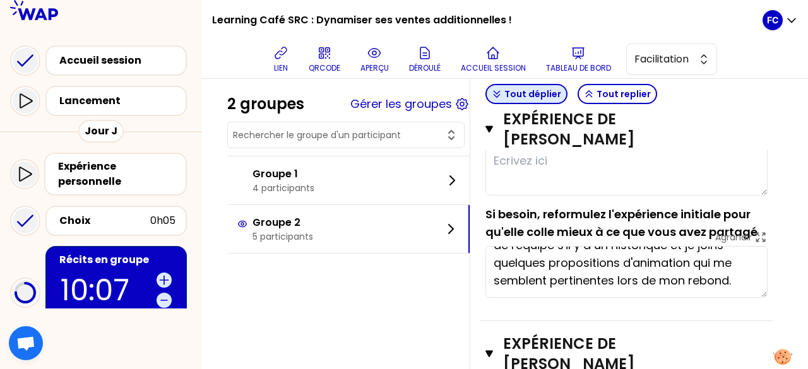
click at [564, 96] on button "Tout déplier" at bounding box center [526, 94] width 82 height 20
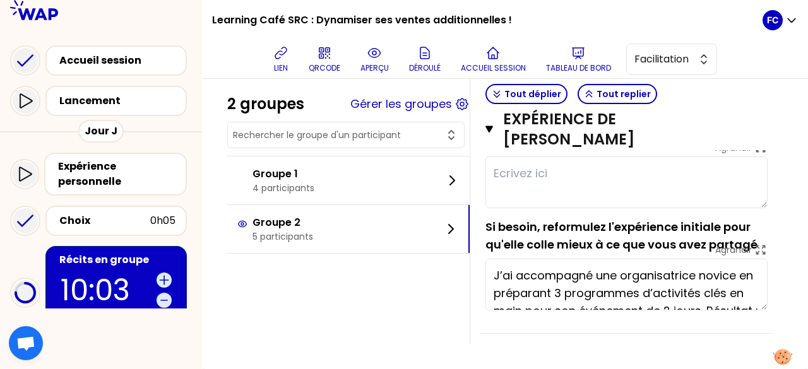
scroll to position [0, 0]
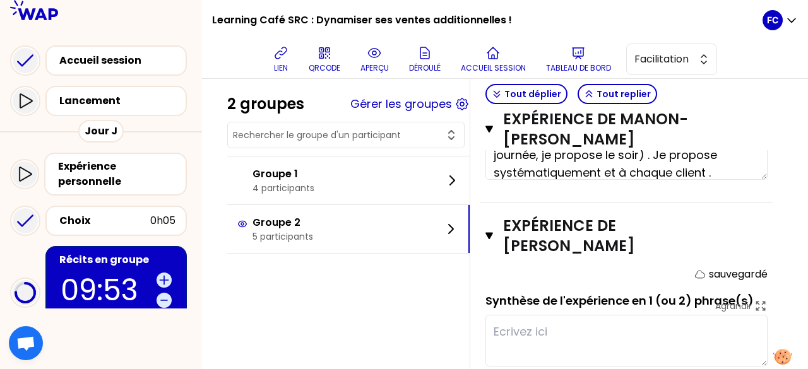
click at [754, 126] on icon at bounding box center [761, 119] width 14 height 14
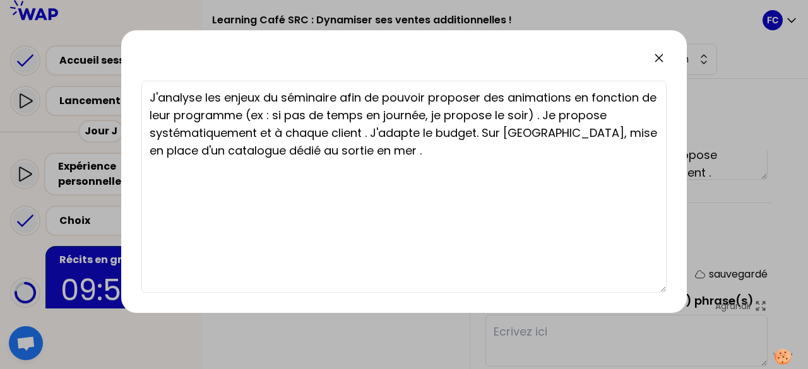
click at [658, 60] on icon at bounding box center [658, 57] width 15 height 15
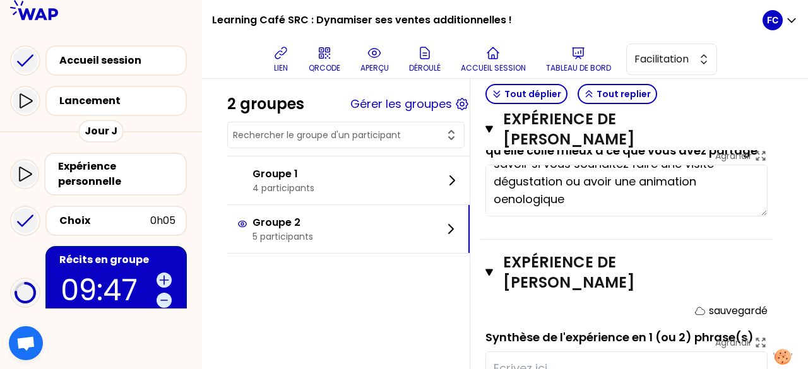
scroll to position [1072, 0]
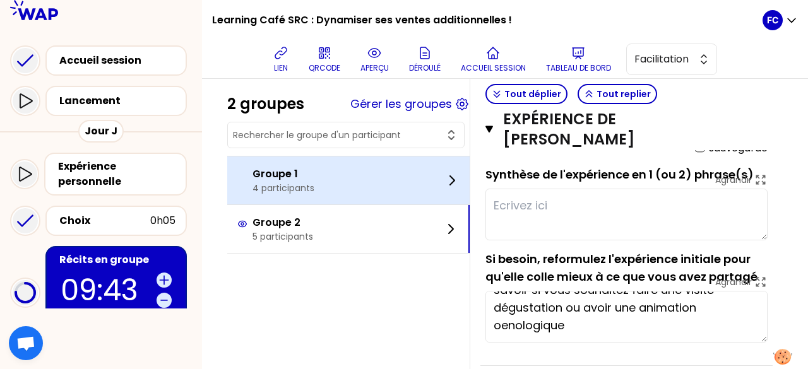
click at [352, 162] on div "Groupe 1 4 participants" at bounding box center [348, 181] width 242 height 48
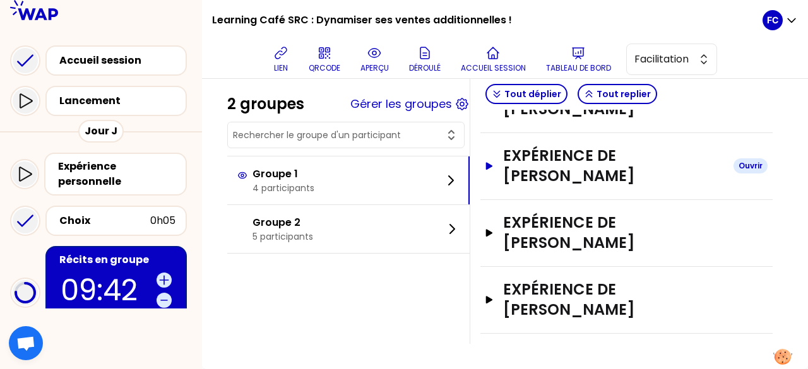
click at [587, 169] on h3 "Expérience de [PERSON_NAME]" at bounding box center [613, 166] width 220 height 40
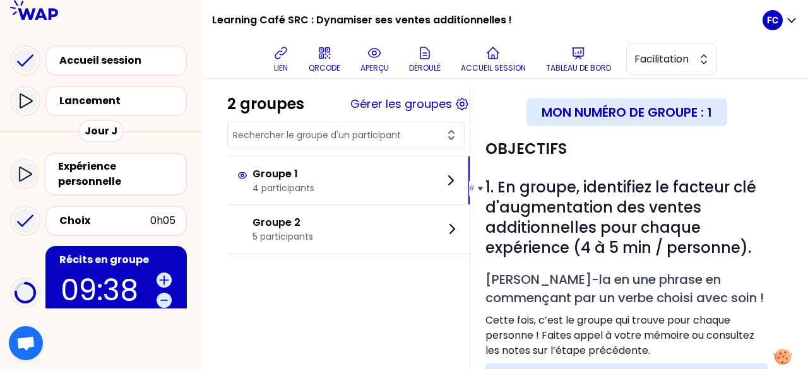
scroll to position [0, 0]
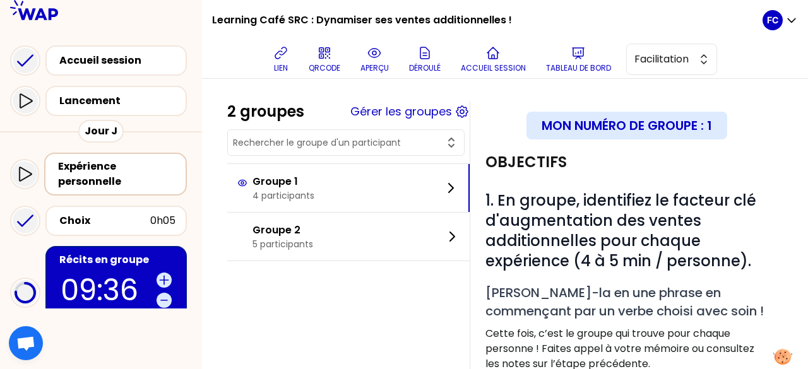
click at [121, 172] on div "Expérience personnelle" at bounding box center [116, 174] width 117 height 30
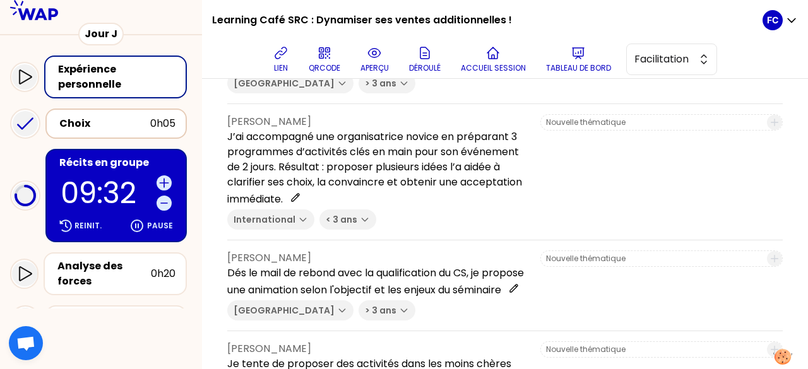
scroll to position [126, 0]
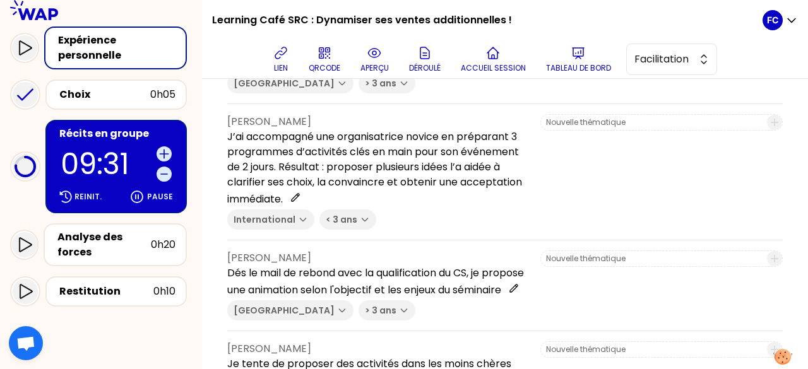
drag, startPoint x: 95, startPoint y: 151, endPoint x: 69, endPoint y: 148, distance: 25.4
click at [93, 151] on p "09:31" at bounding box center [106, 164] width 91 height 29
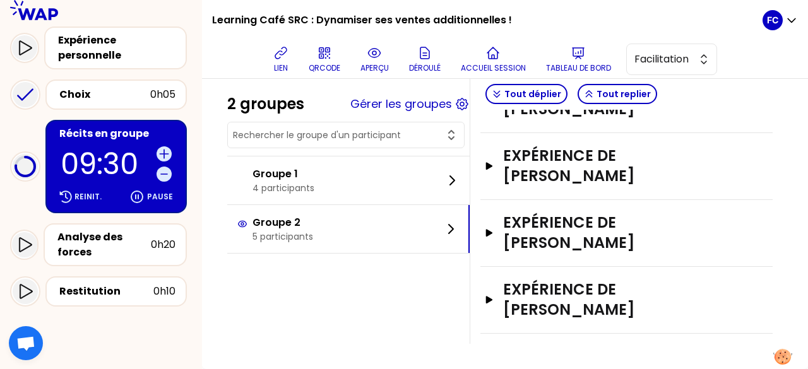
scroll to position [355, 0]
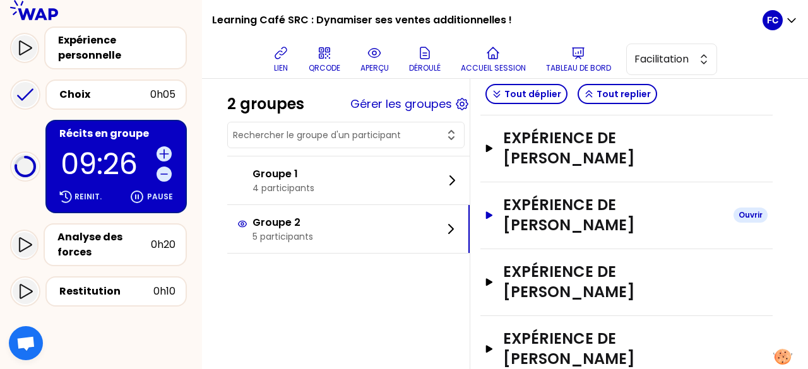
click at [582, 235] on h3 "Expérience de [PERSON_NAME]" at bounding box center [613, 215] width 220 height 40
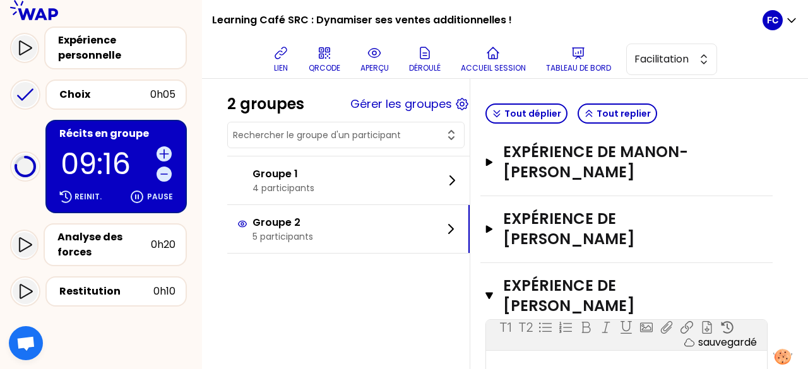
scroll to position [257, 0]
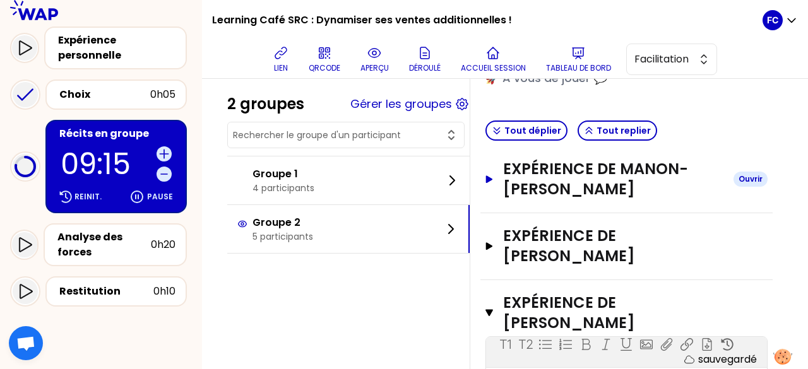
click at [581, 194] on h3 "Expérience de Manon-[PERSON_NAME]" at bounding box center [613, 179] width 220 height 40
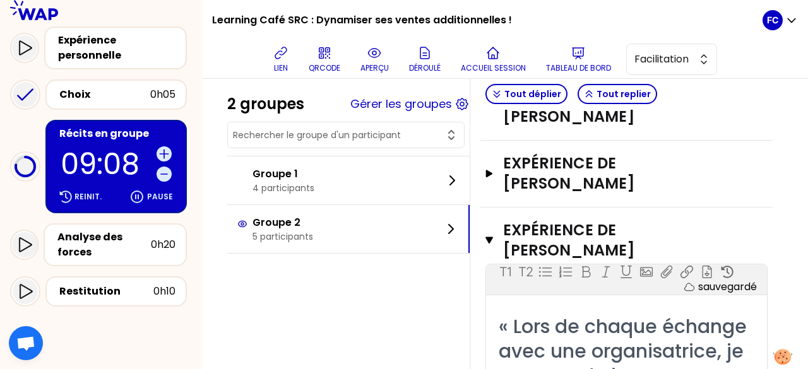
scroll to position [1771, 0]
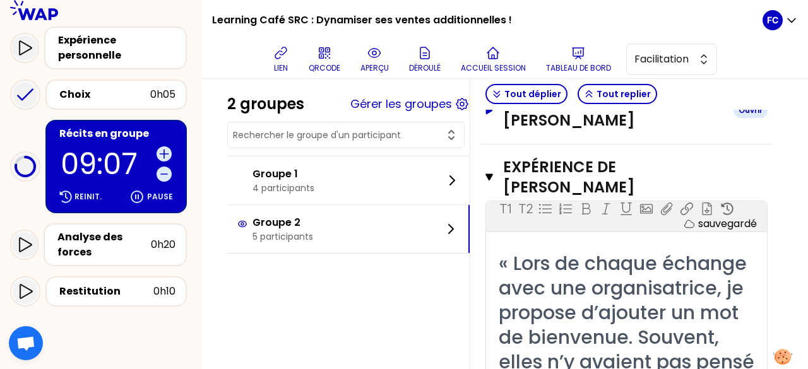
click at [602, 131] on h3 "Expérience de [PERSON_NAME]" at bounding box center [613, 110] width 220 height 40
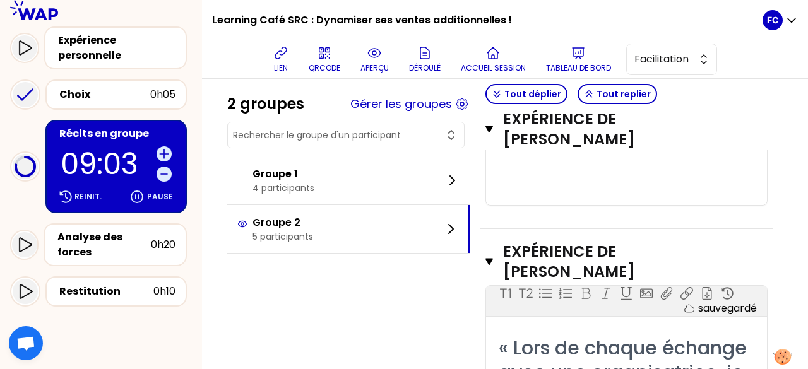
scroll to position [3034, 0]
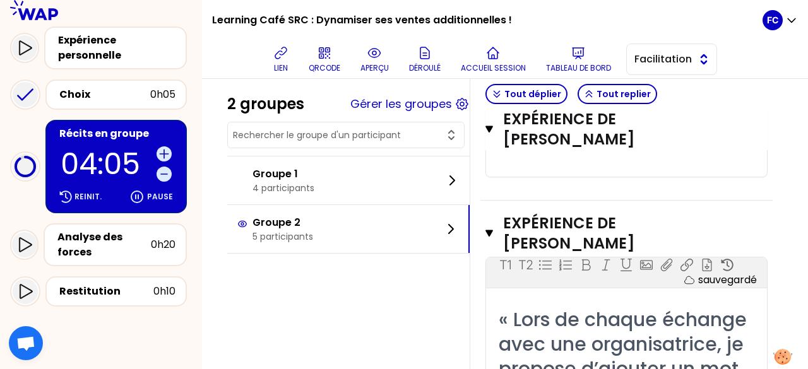
click at [680, 64] on span "Facilitation" at bounding box center [662, 59] width 57 height 15
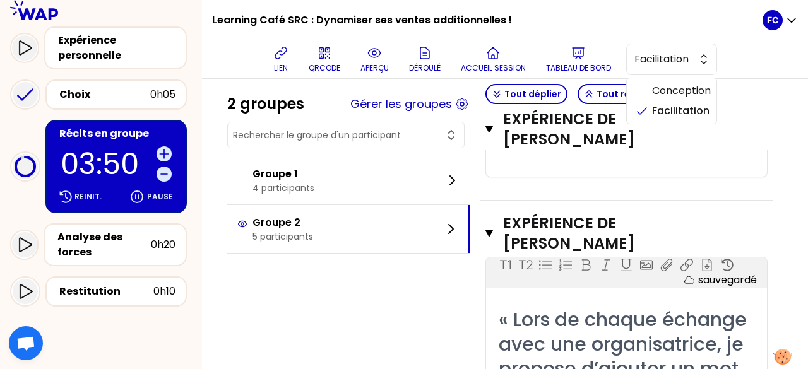
click at [755, 102] on div "Tout déplier Tout replier" at bounding box center [626, 94] width 292 height 31
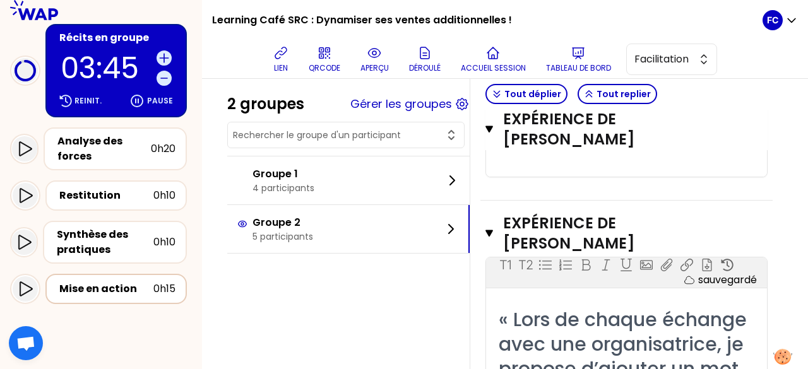
scroll to position [100, 0]
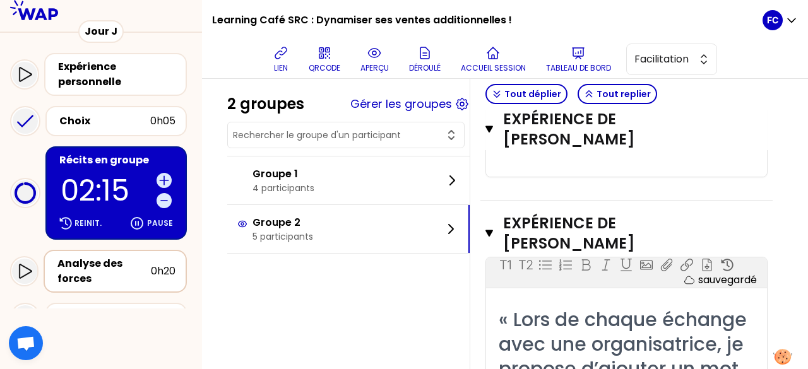
click at [124, 267] on div "Analyse des forces" at bounding box center [103, 271] width 93 height 30
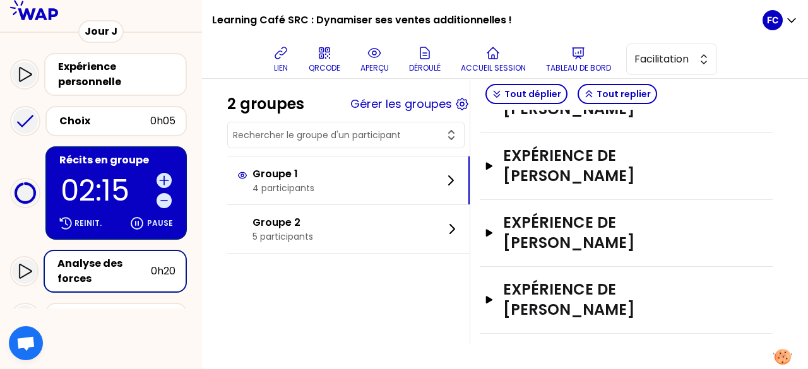
scroll to position [795, 0]
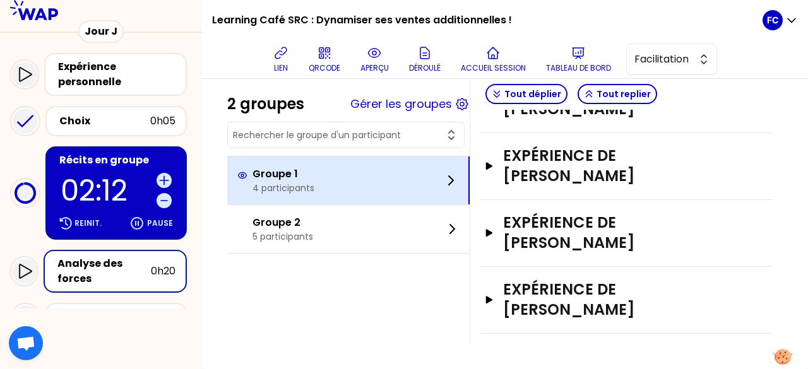
click at [369, 186] on div "Groupe 1 4 participants" at bounding box center [348, 181] width 242 height 48
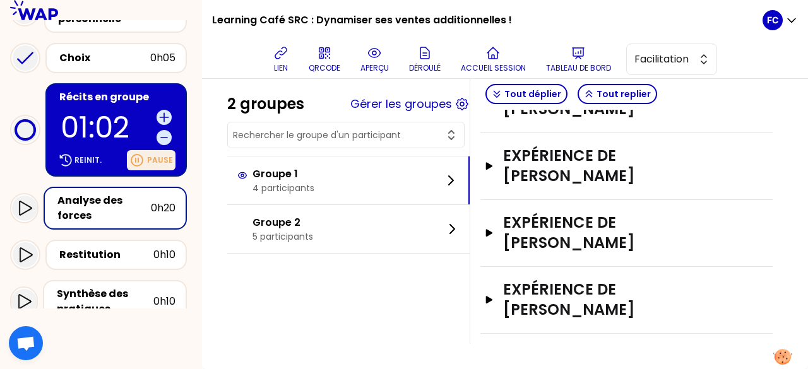
scroll to position [226, 0]
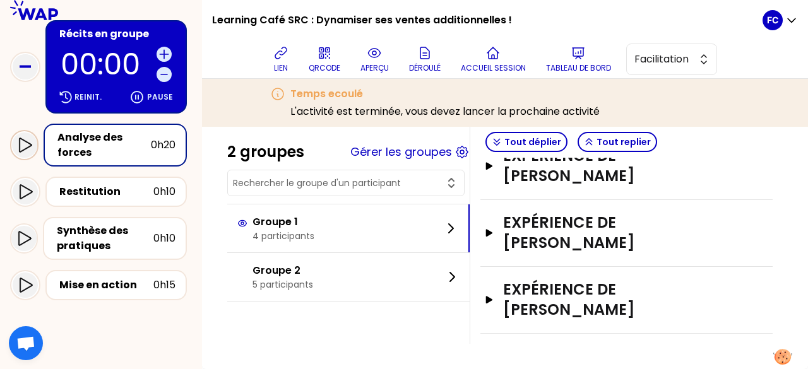
click at [27, 147] on icon at bounding box center [25, 145] width 13 height 15
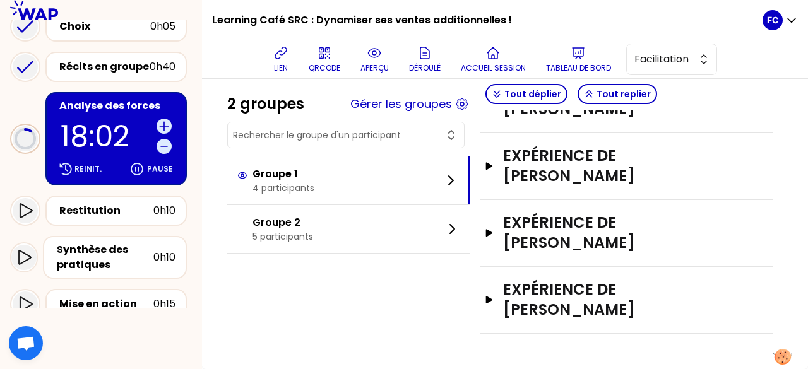
scroll to position [795, 0]
click at [622, 304] on h3 "Expérience de [PERSON_NAME]" at bounding box center [613, 300] width 220 height 40
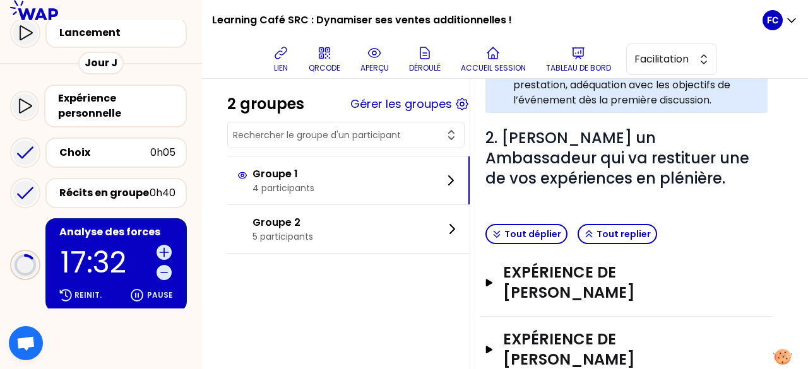
scroll to position [294, 0]
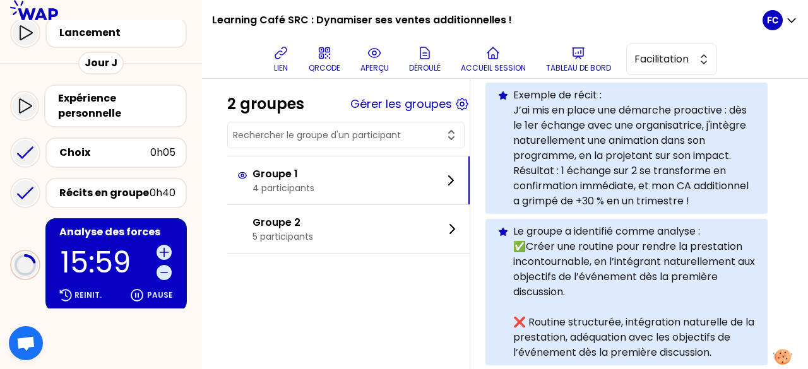
type textarea "Proposer un choix d'activités les moins chères aux différentes équipes. Séduire…"
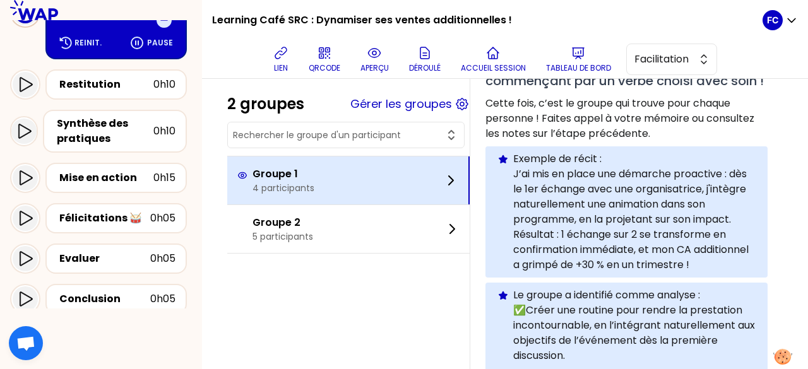
scroll to position [168, 0]
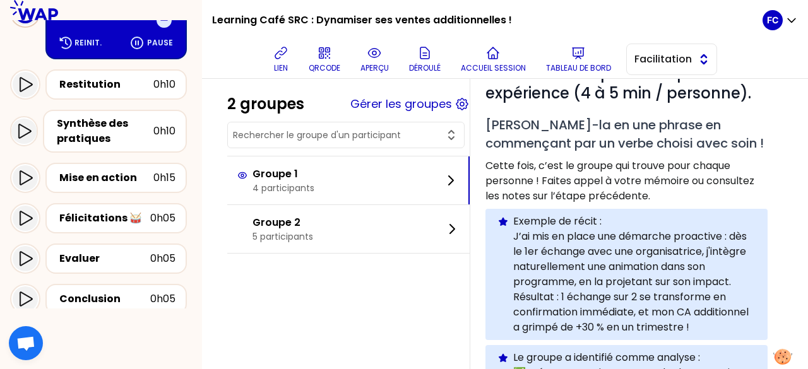
click at [687, 56] on span "Facilitation" at bounding box center [662, 59] width 57 height 15
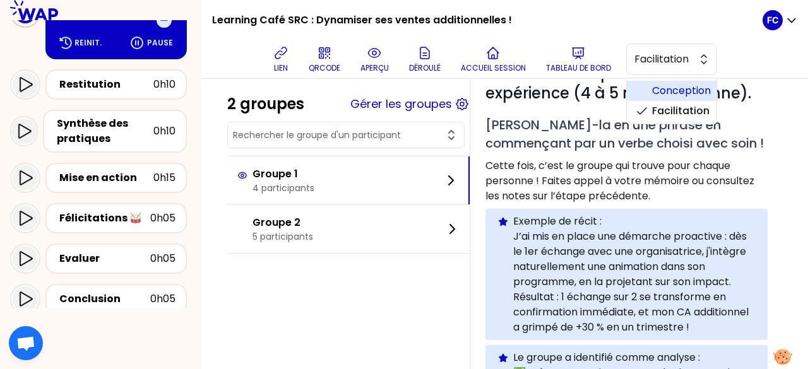
click at [689, 85] on span "Conception" at bounding box center [679, 90] width 54 height 15
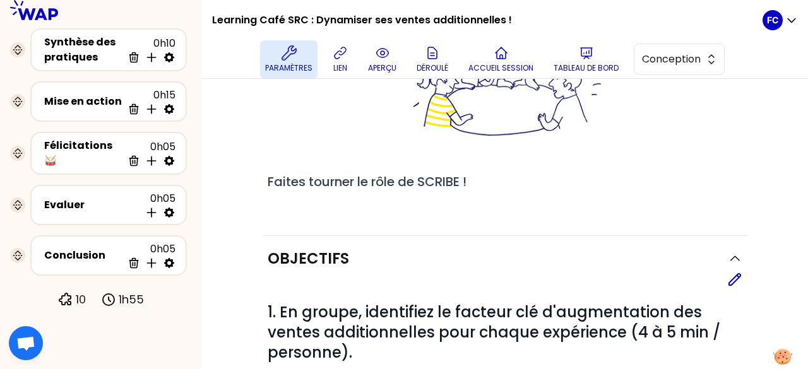
scroll to position [275, 0]
click at [171, 109] on icon at bounding box center [169, 110] width 10 height 10
select select "empty"
select select "3"
select select "false"
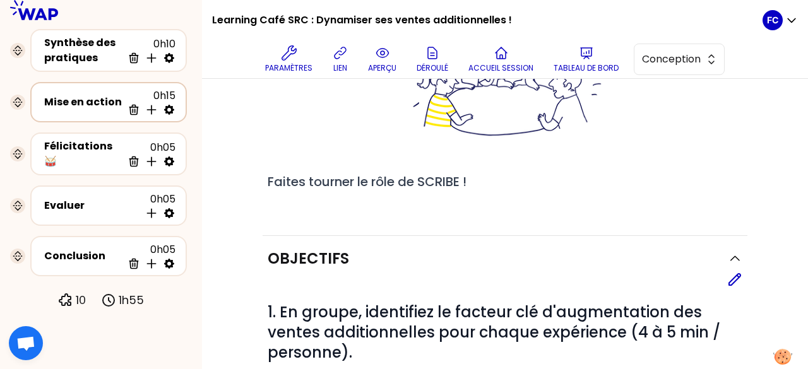
select select "Each"
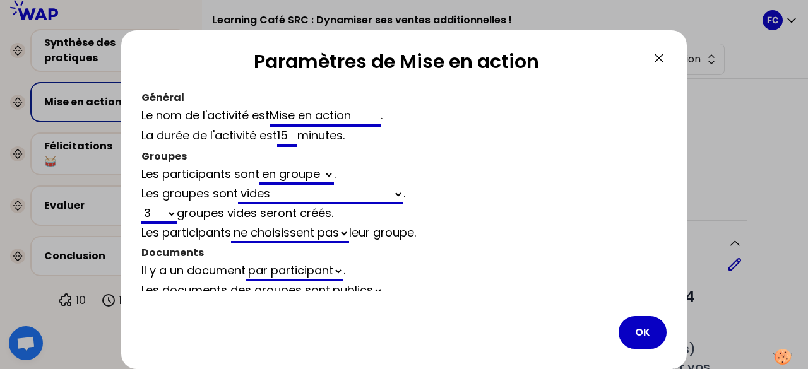
click at [290, 132] on input "15" at bounding box center [287, 137] width 20 height 20
type input "1"
select select "empty"
select select "3"
select select "false"
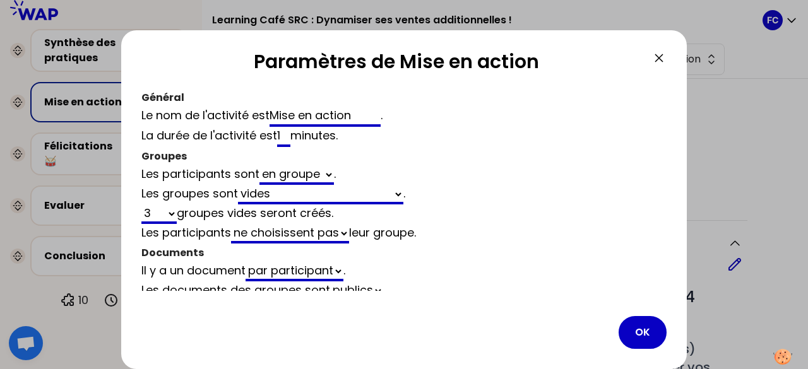
type input "10"
select select "empty"
select select "3"
select select "false"
type input "10"
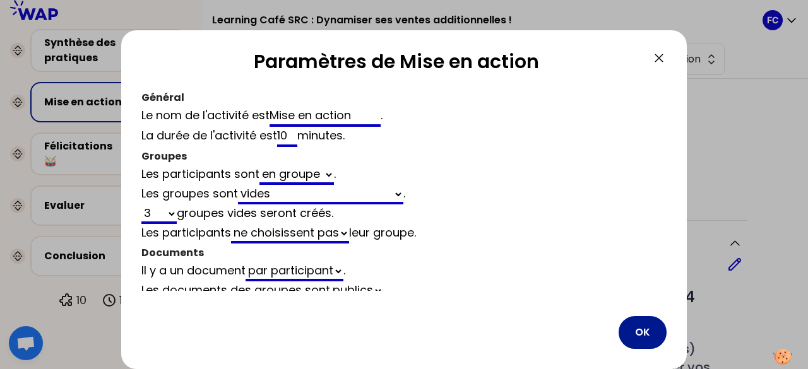
click at [639, 331] on button "OK" at bounding box center [642, 332] width 48 height 33
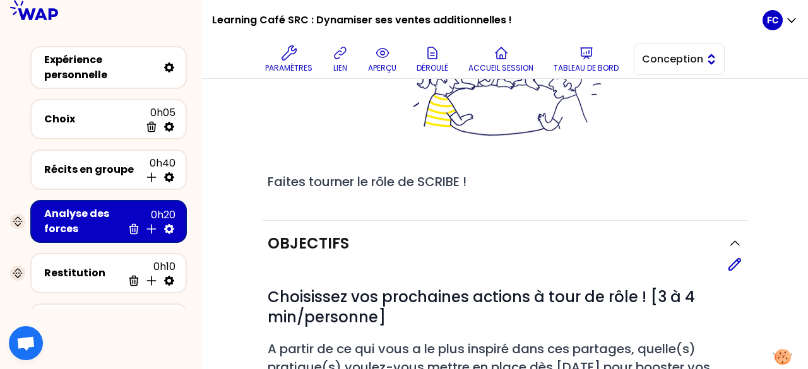
click at [673, 69] on button "Conception" at bounding box center [679, 60] width 91 height 32
click at [670, 109] on span "Facilitation" at bounding box center [686, 110] width 54 height 15
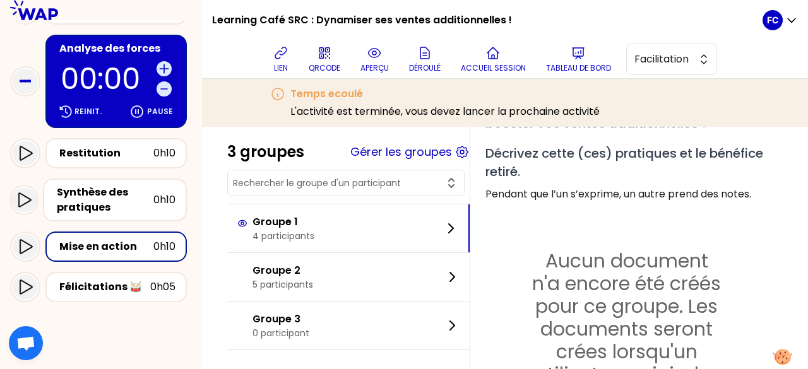
scroll to position [252, 0]
click at [119, 204] on div "Synthèse des pratiques" at bounding box center [105, 199] width 97 height 30
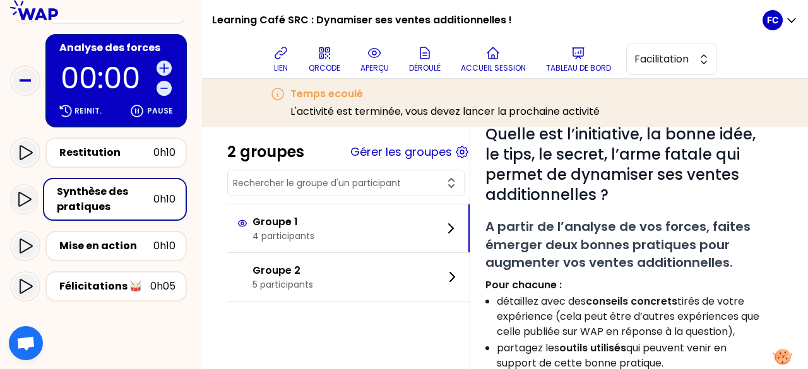
scroll to position [126, 0]
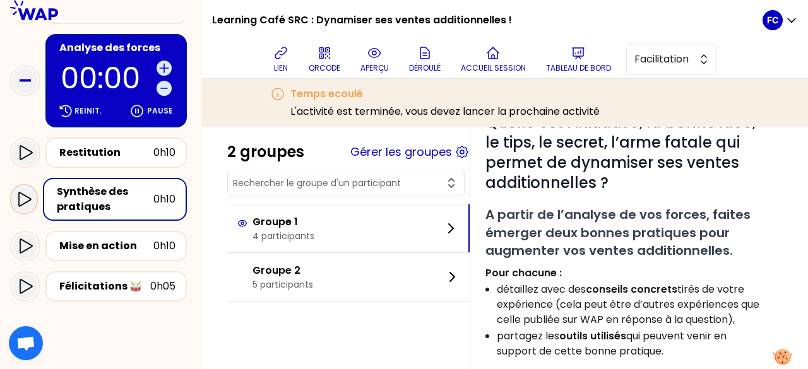
click at [20, 199] on icon at bounding box center [23, 199] width 15 height 15
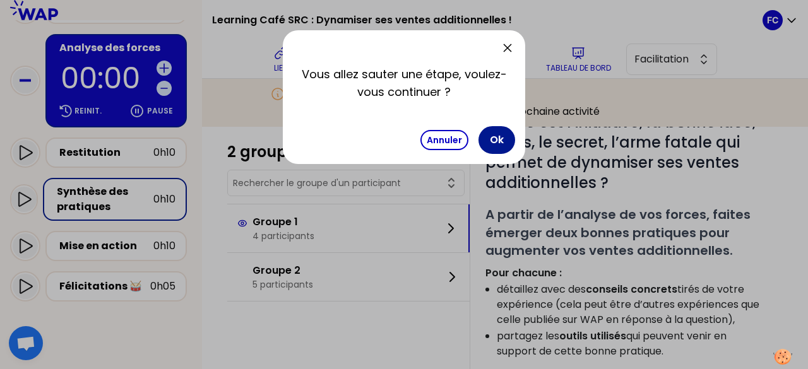
click at [495, 142] on button "Ok" at bounding box center [496, 140] width 37 height 28
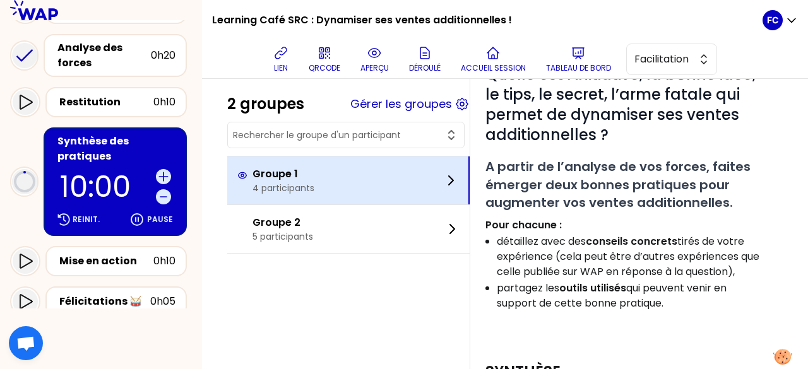
click at [391, 187] on div "Groupe 1 4 participants" at bounding box center [348, 181] width 242 height 48
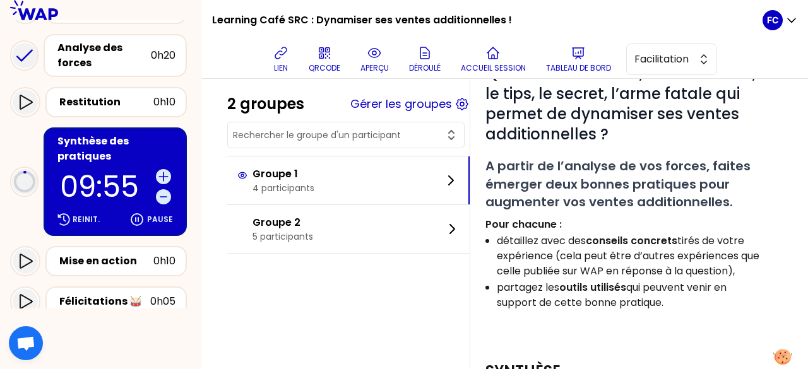
scroll to position [1, 0]
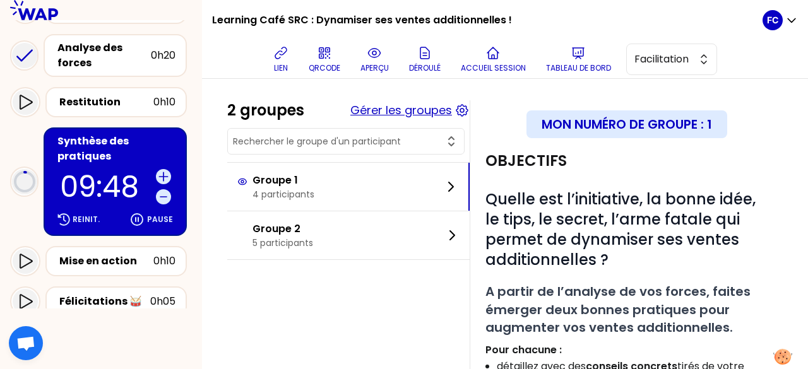
click at [407, 110] on button "Gérer les groupes" at bounding box center [401, 111] width 102 height 18
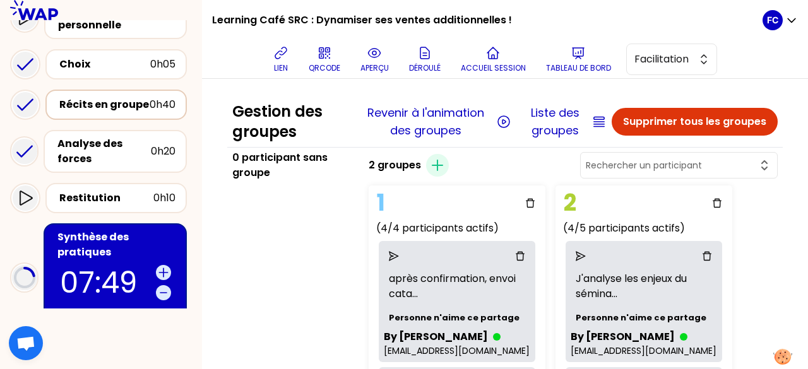
scroll to position [126, 0]
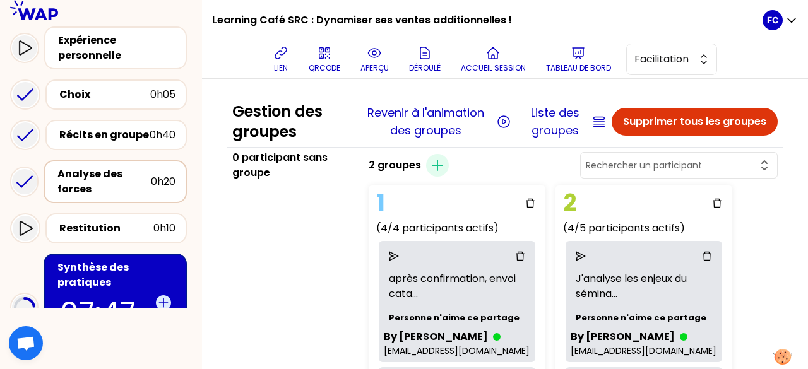
click at [120, 181] on div "Analyse des forces" at bounding box center [103, 182] width 93 height 30
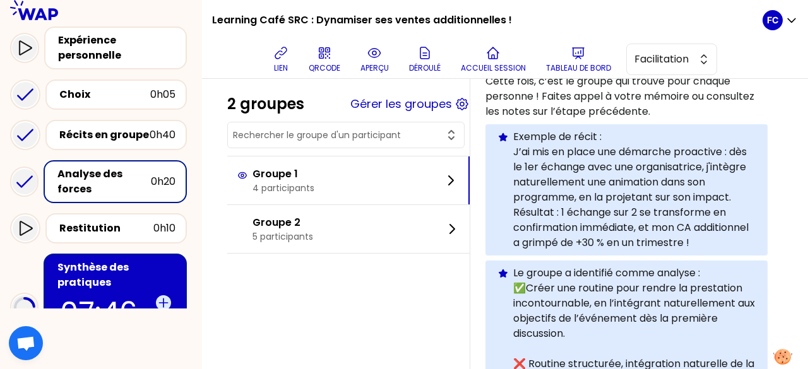
scroll to position [316, 0]
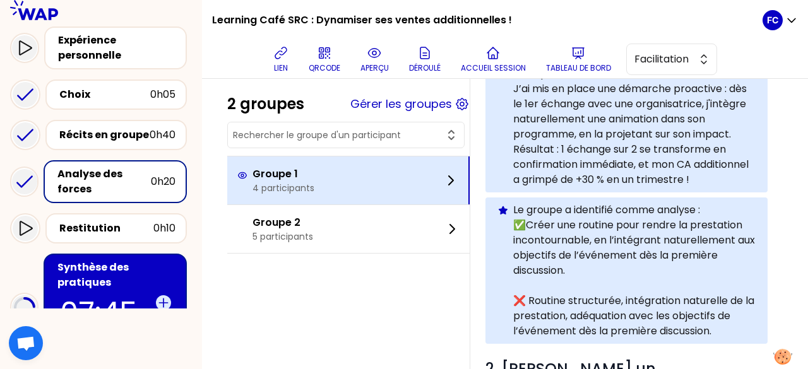
click at [365, 187] on div "Groupe 1 4 participants" at bounding box center [348, 181] width 242 height 48
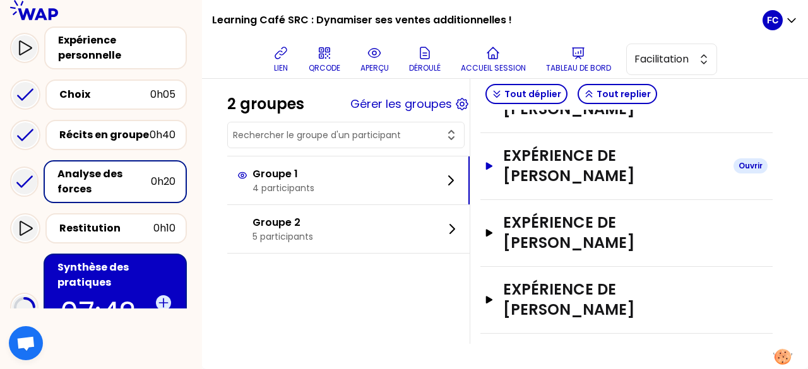
scroll to position [732, 0]
click at [608, 119] on h3 "Expérience de [PERSON_NAME]" at bounding box center [613, 99] width 220 height 40
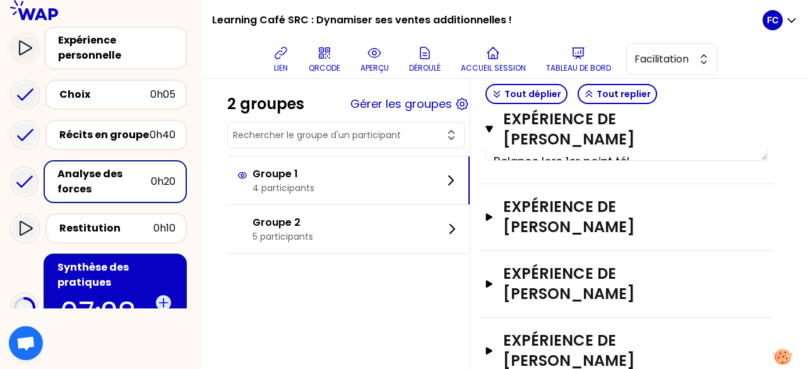
scroll to position [921, 0]
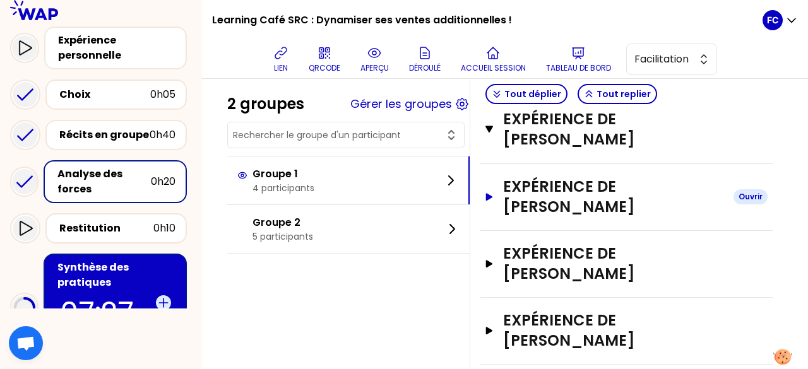
click at [605, 217] on h3 "Expérience de [PERSON_NAME]" at bounding box center [613, 197] width 220 height 40
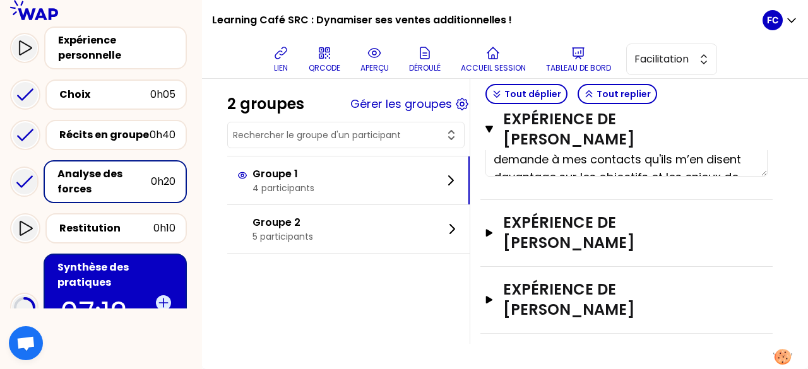
scroll to position [1300, 0]
drag, startPoint x: 610, startPoint y: 244, endPoint x: 603, endPoint y: 247, distance: 7.1
click at [610, 245] on h3 "Expérience de [PERSON_NAME]" at bounding box center [613, 233] width 220 height 40
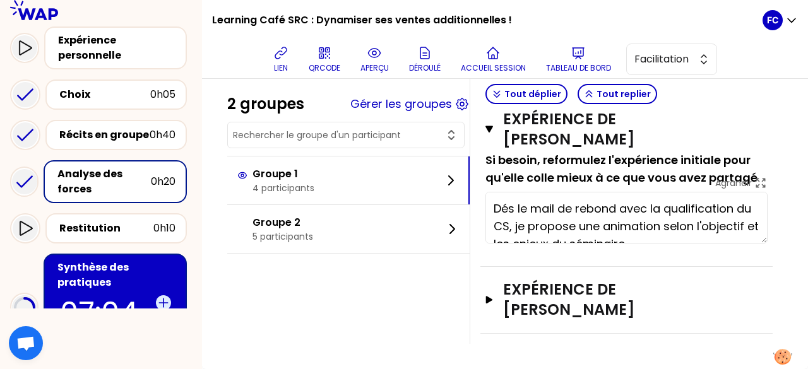
scroll to position [1552, 0]
click at [601, 306] on h3 "Expérience de [PERSON_NAME]" at bounding box center [613, 300] width 220 height 40
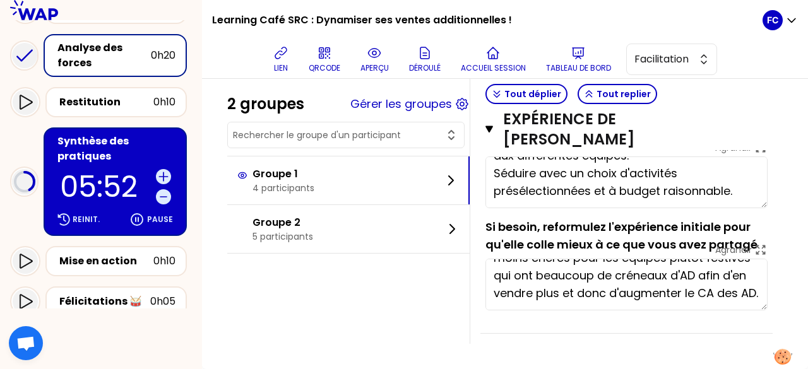
scroll to position [53, 0]
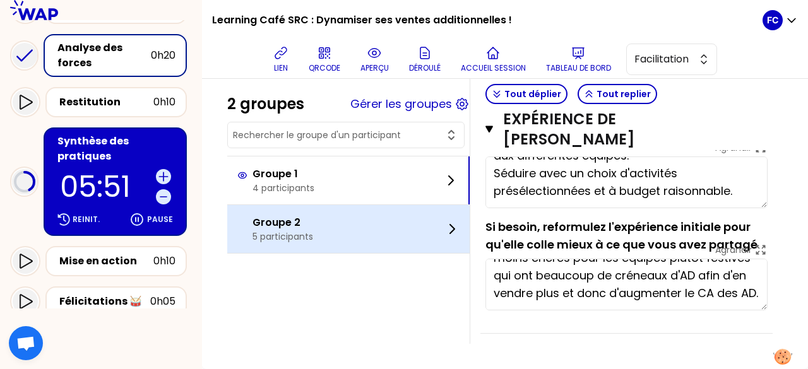
click at [379, 229] on div "Groupe 2 5 participants" at bounding box center [348, 229] width 242 height 48
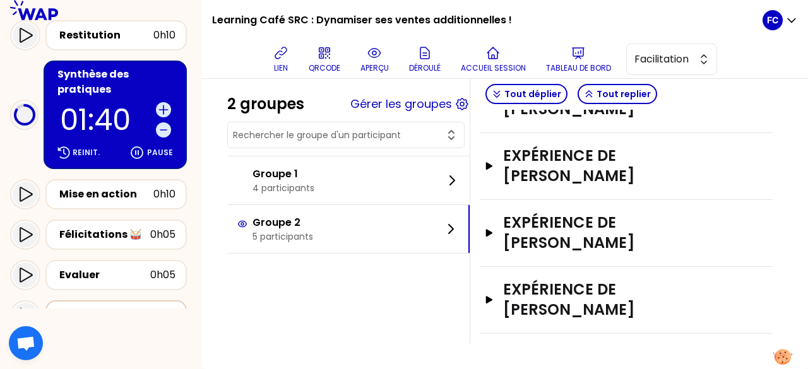
scroll to position [292, 0]
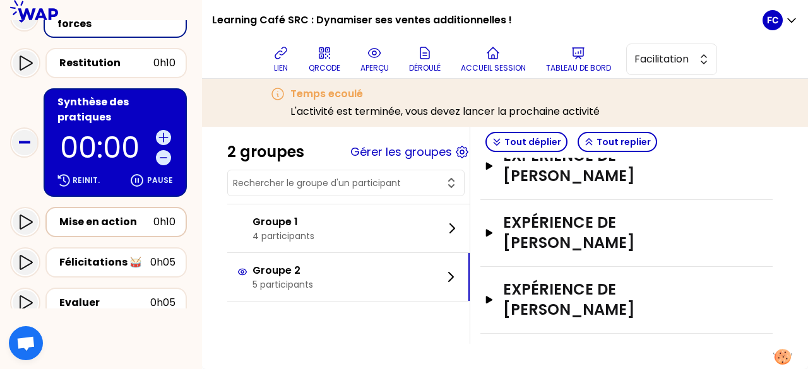
click at [71, 224] on div "Mise en action" at bounding box center [106, 222] width 94 height 15
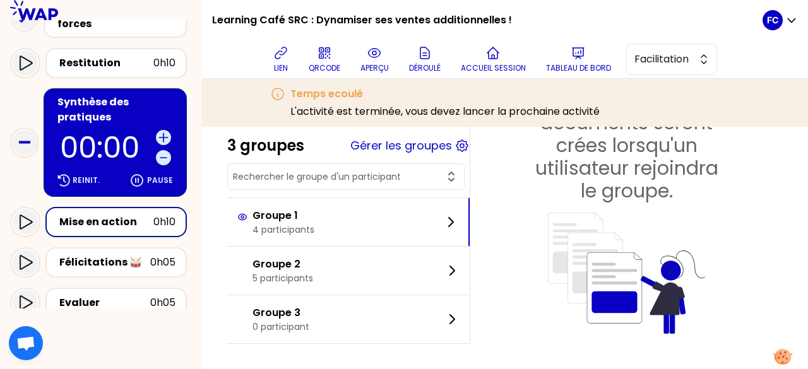
scroll to position [557, 0]
click at [664, 56] on span "Facilitation" at bounding box center [662, 59] width 57 height 15
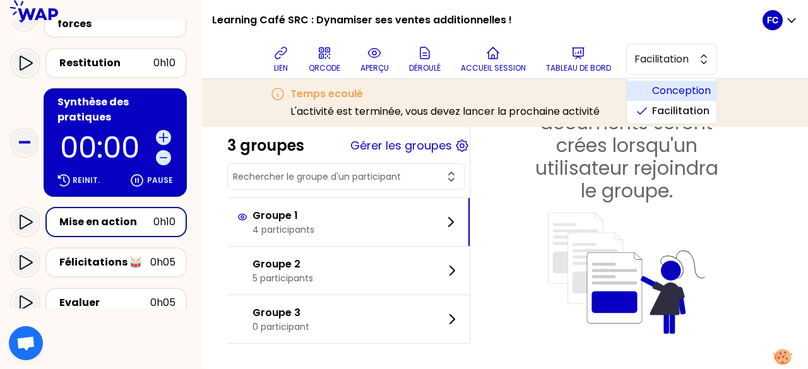
drag, startPoint x: 666, startPoint y: 86, endPoint x: 647, endPoint y: 92, distance: 19.0
click at [666, 86] on span "Conception" at bounding box center [679, 90] width 54 height 15
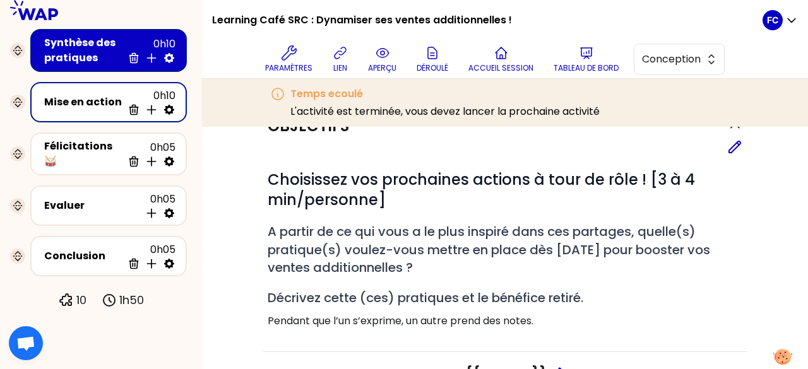
scroll to position [271, 0]
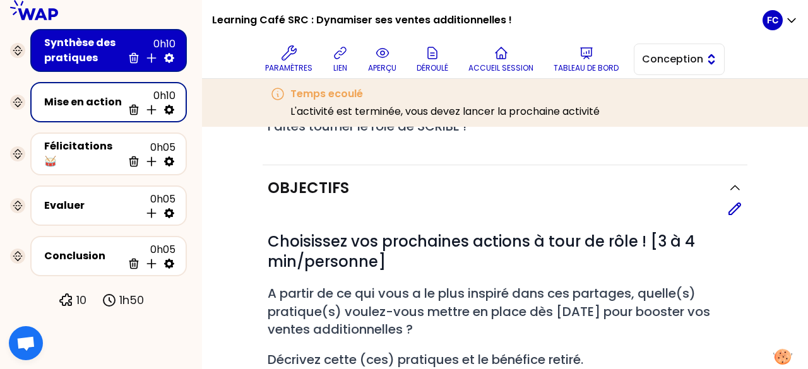
click at [691, 59] on span "Conception" at bounding box center [670, 59] width 57 height 15
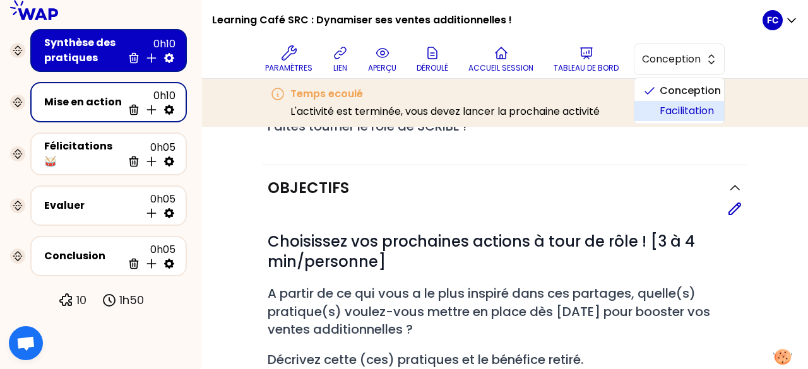
drag, startPoint x: 688, startPoint y: 113, endPoint x: 343, endPoint y: 109, distance: 345.2
click at [688, 113] on span "Facilitation" at bounding box center [686, 110] width 54 height 15
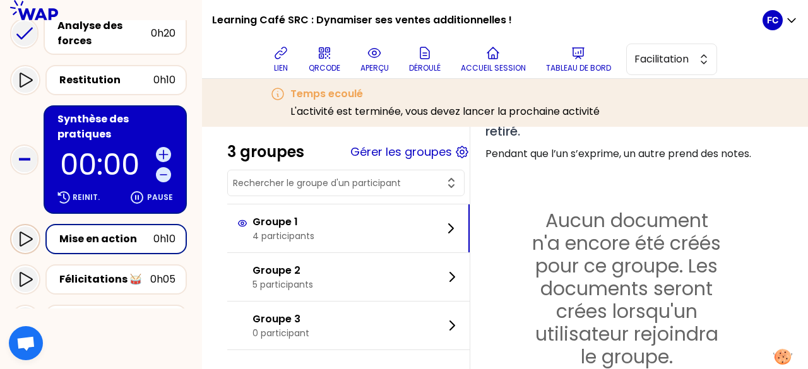
click at [28, 241] on icon at bounding box center [26, 239] width 13 height 15
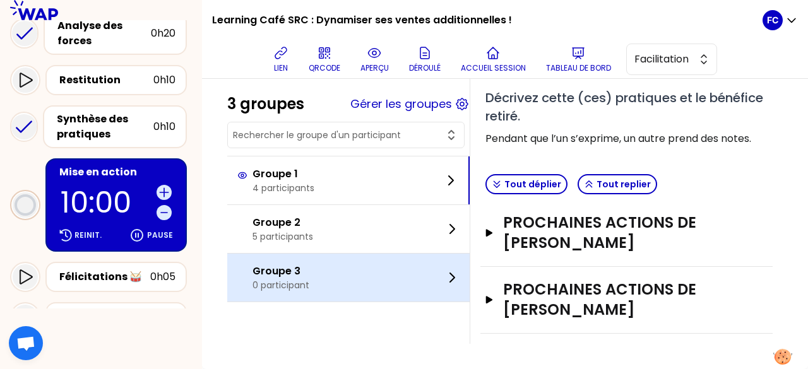
scroll to position [271, 0]
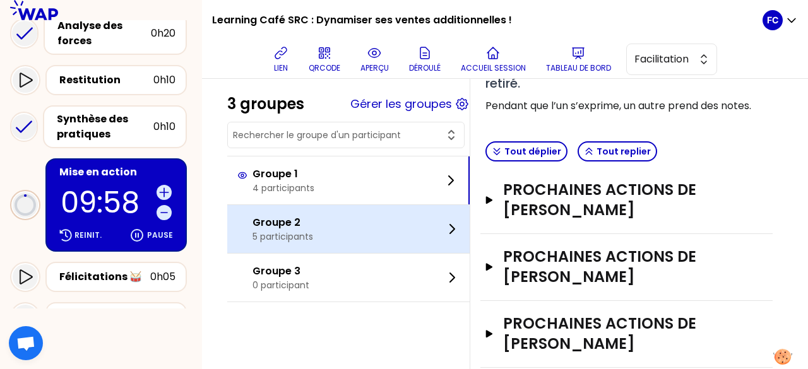
click at [360, 216] on div "Groupe 2 5 participants" at bounding box center [348, 229] width 242 height 48
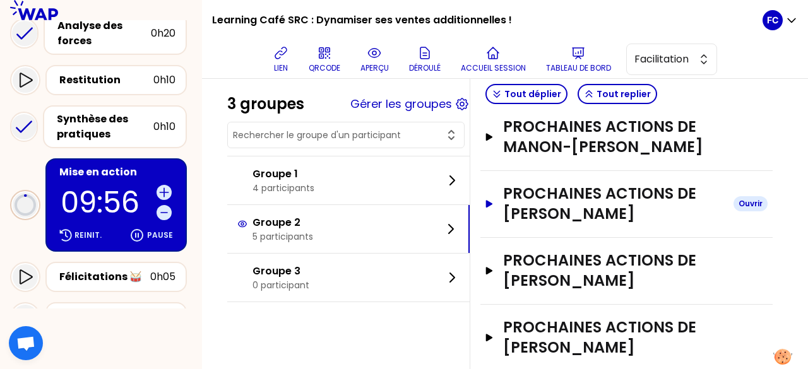
scroll to position [398, 0]
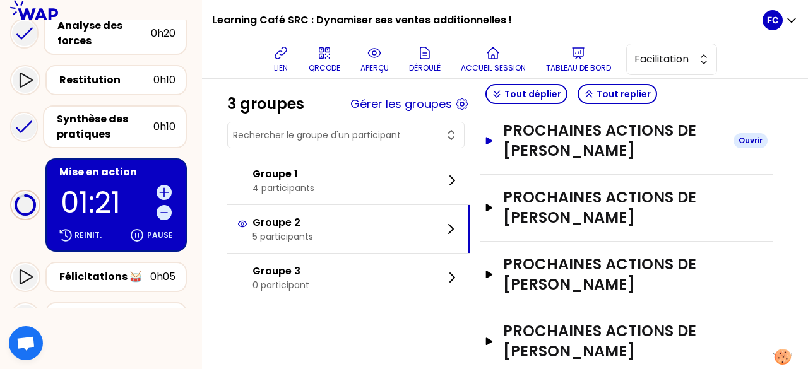
click at [581, 161] on h3 "PROCHAINES ACTIONS DE [PERSON_NAME]" at bounding box center [613, 141] width 220 height 40
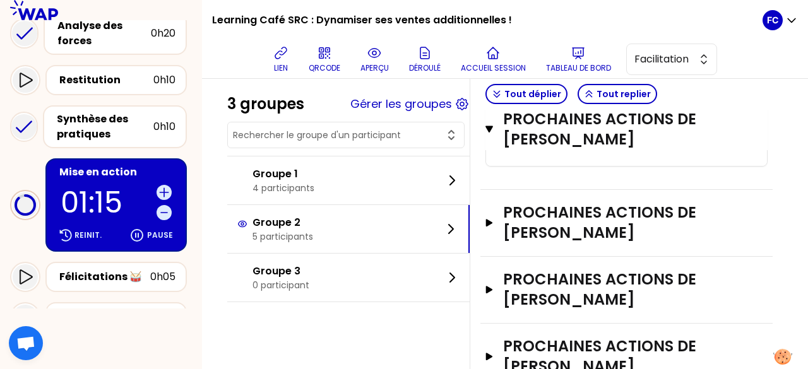
scroll to position [587, 0]
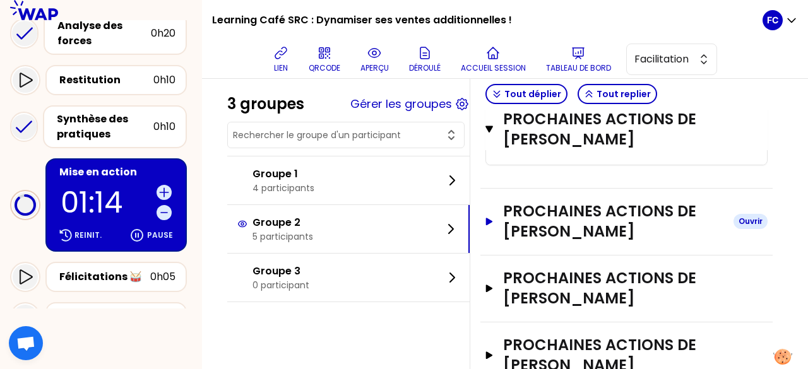
click at [576, 242] on h3 "PROCHAINES ACTIONS DE [PERSON_NAME]" at bounding box center [613, 221] width 220 height 40
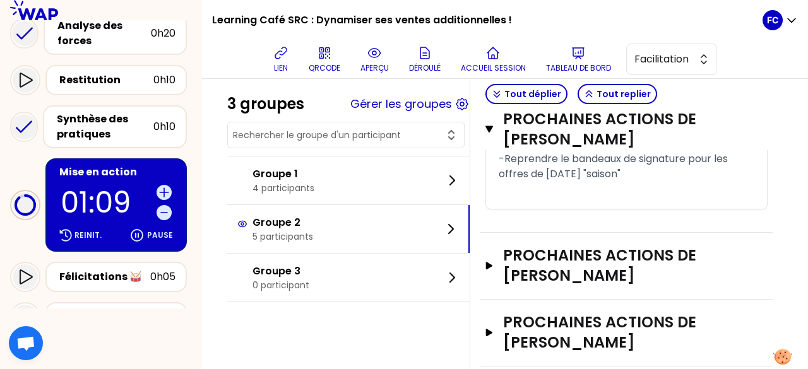
scroll to position [902, 0]
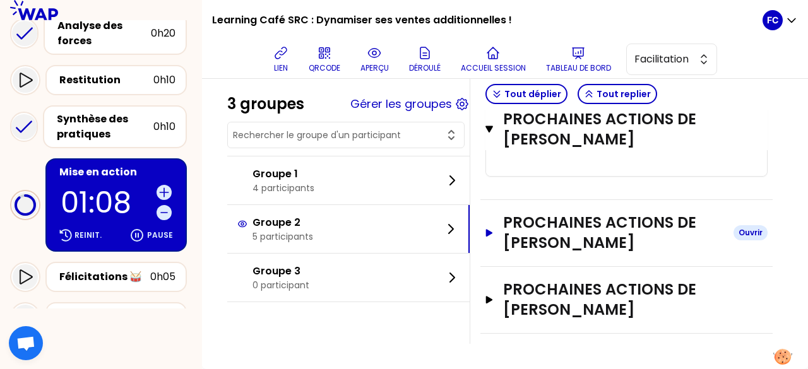
click at [541, 253] on h3 "PROCHAINES ACTIONS DE [PERSON_NAME]" at bounding box center [613, 233] width 220 height 40
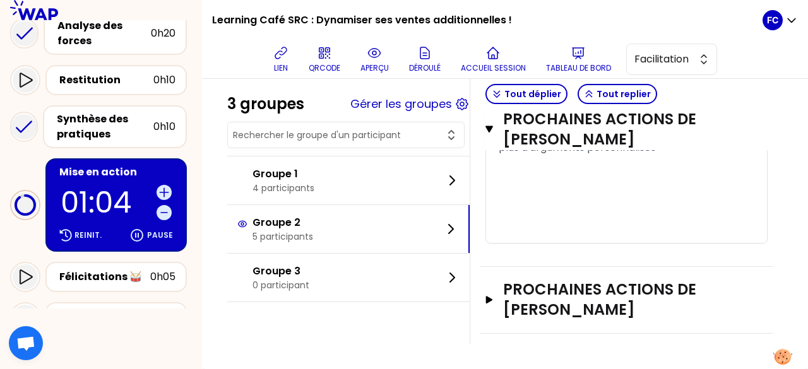
scroll to position [1145, 0]
click at [564, 292] on h3 "PROCHAINES ACTIONS DE [PERSON_NAME]" at bounding box center [613, 300] width 220 height 40
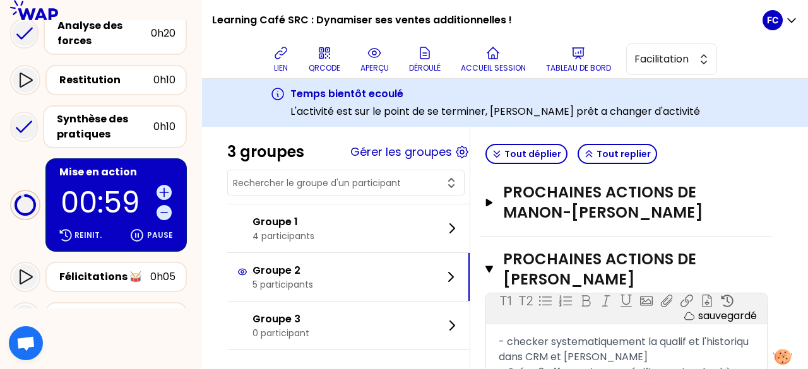
scroll to position [324, 0]
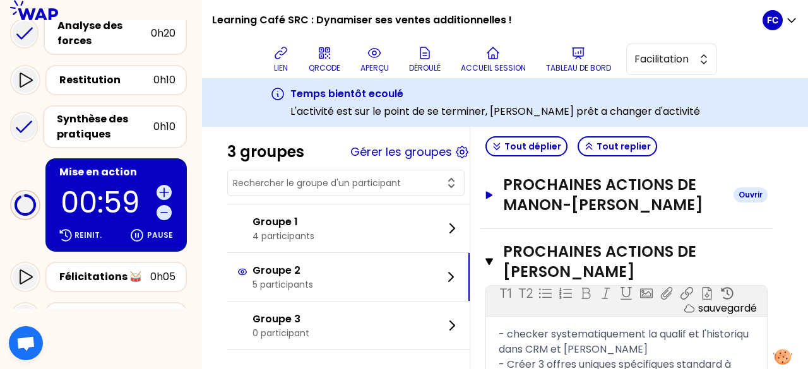
click at [564, 215] on h3 "PROCHAINES ACTIONS DE Manon-[PERSON_NAME]" at bounding box center [613, 195] width 220 height 40
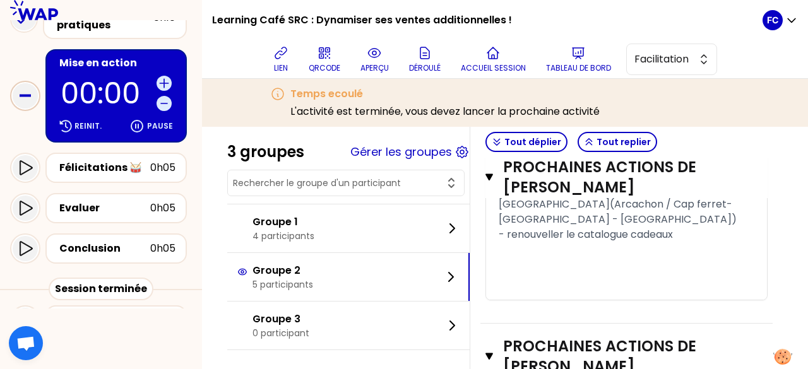
scroll to position [401, 0]
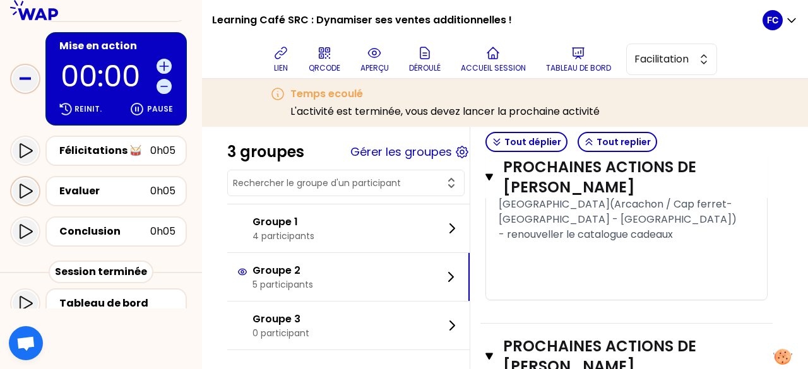
click at [20, 186] on icon at bounding box center [26, 191] width 13 height 15
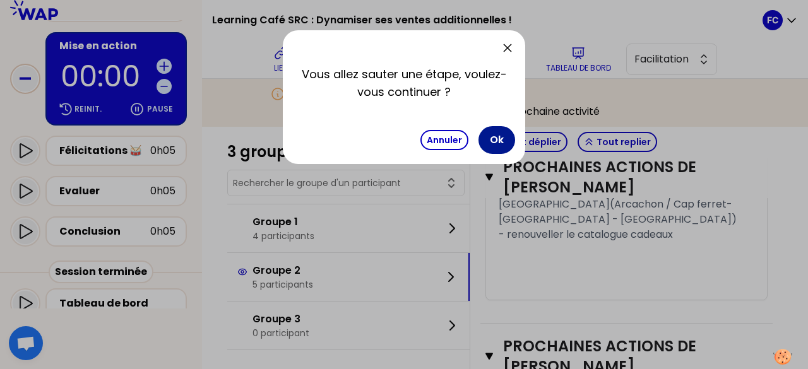
click at [490, 139] on button "Ok" at bounding box center [496, 140] width 37 height 28
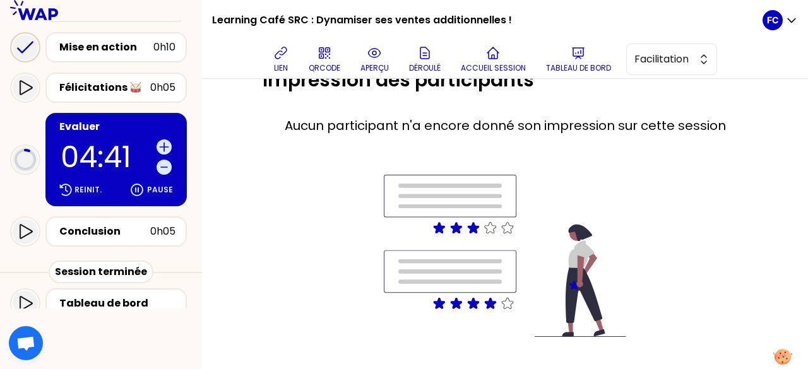
scroll to position [50, 0]
